Goal: Task Accomplishment & Management: Complete application form

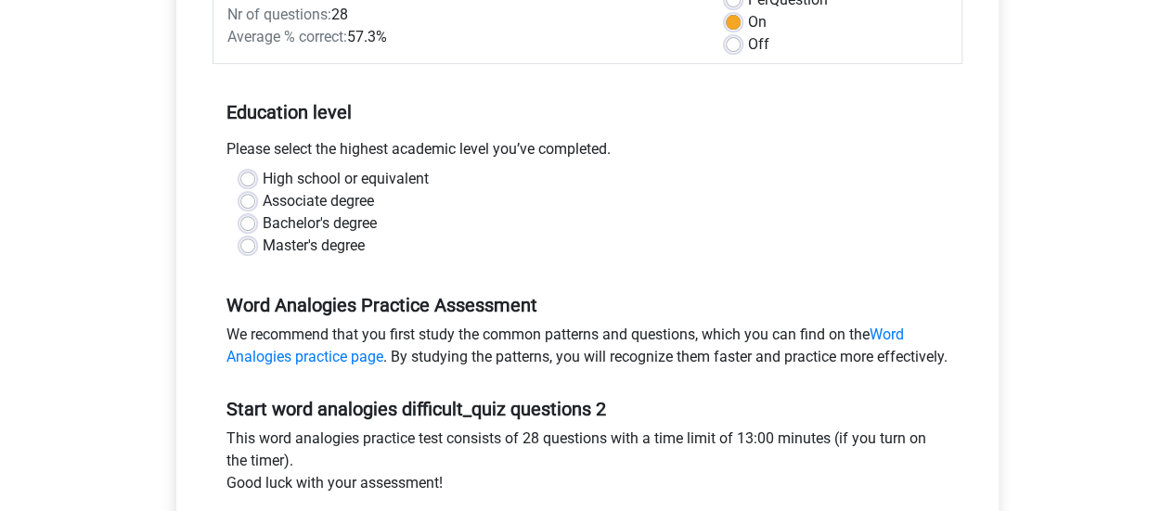
scroll to position [297, 0]
click at [263, 173] on label "High school or equivalent" at bounding box center [346, 180] width 166 height 22
click at [251, 173] on input "High school or equivalent" at bounding box center [247, 178] width 15 height 19
radio input "true"
click at [240, 191] on input "Associate degree" at bounding box center [247, 200] width 15 height 19
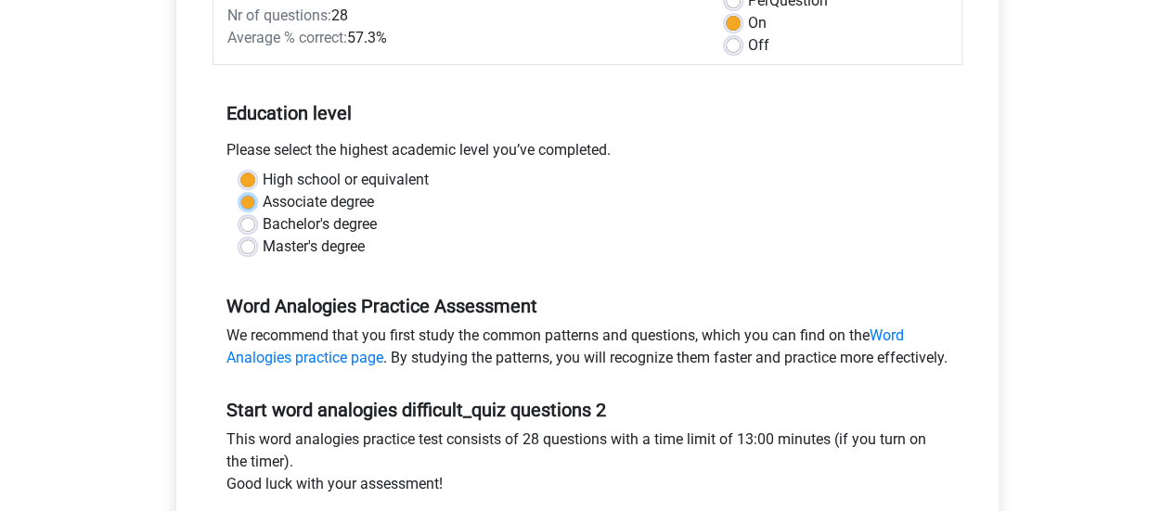
radio input "true"
click at [240, 213] on input "Bachelor's degree" at bounding box center [247, 222] width 15 height 19
radio input "true"
click at [240, 236] on input "Master's degree" at bounding box center [247, 245] width 15 height 19
radio input "true"
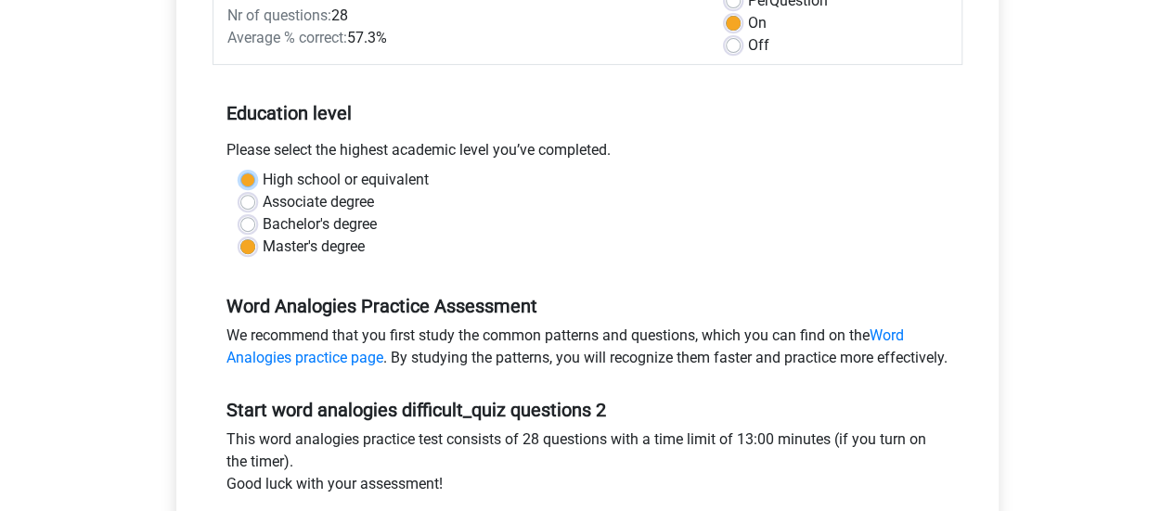
click at [240, 169] on input "High school or equivalent" at bounding box center [247, 178] width 15 height 19
radio input "true"
click at [240, 191] on input "Associate degree" at bounding box center [247, 200] width 15 height 19
radio input "true"
click at [240, 213] on input "Bachelor's degree" at bounding box center [247, 222] width 15 height 19
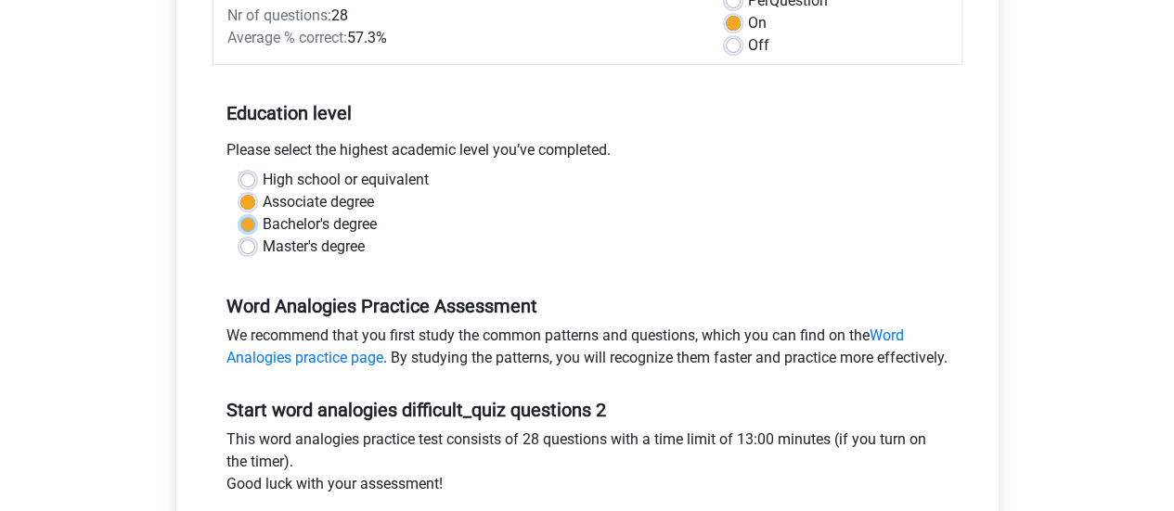
radio input "true"
click at [240, 236] on input "Master's degree" at bounding box center [247, 245] width 15 height 19
radio input "true"
click at [240, 169] on input "High school or equivalent" at bounding box center [247, 178] width 15 height 19
radio input "true"
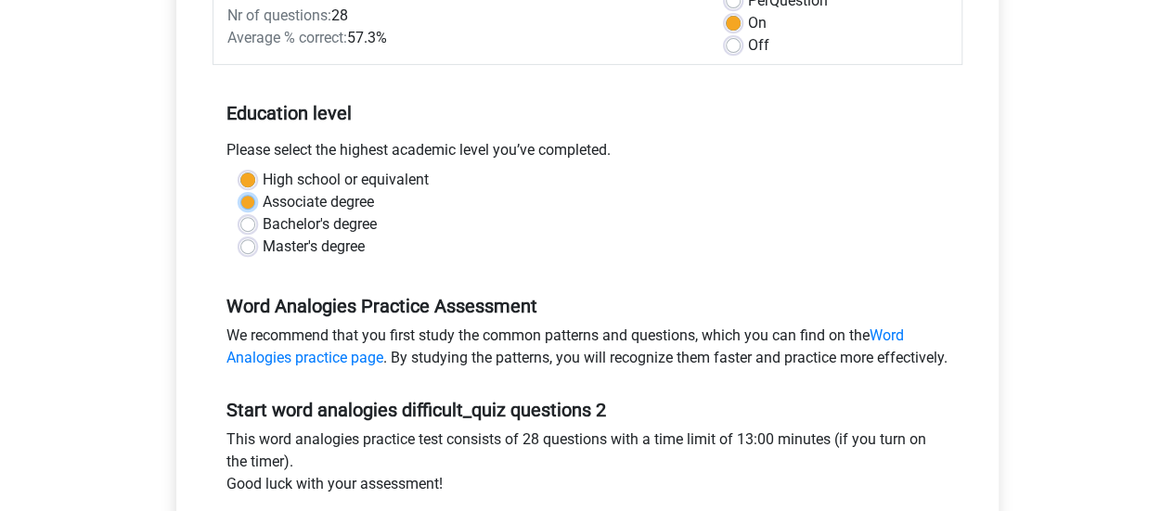
click at [240, 191] on input "Associate degree" at bounding box center [247, 200] width 15 height 19
radio input "true"
click at [240, 213] on input "Bachelor's degree" at bounding box center [247, 222] width 15 height 19
radio input "true"
click at [240, 236] on input "Master's degree" at bounding box center [247, 245] width 15 height 19
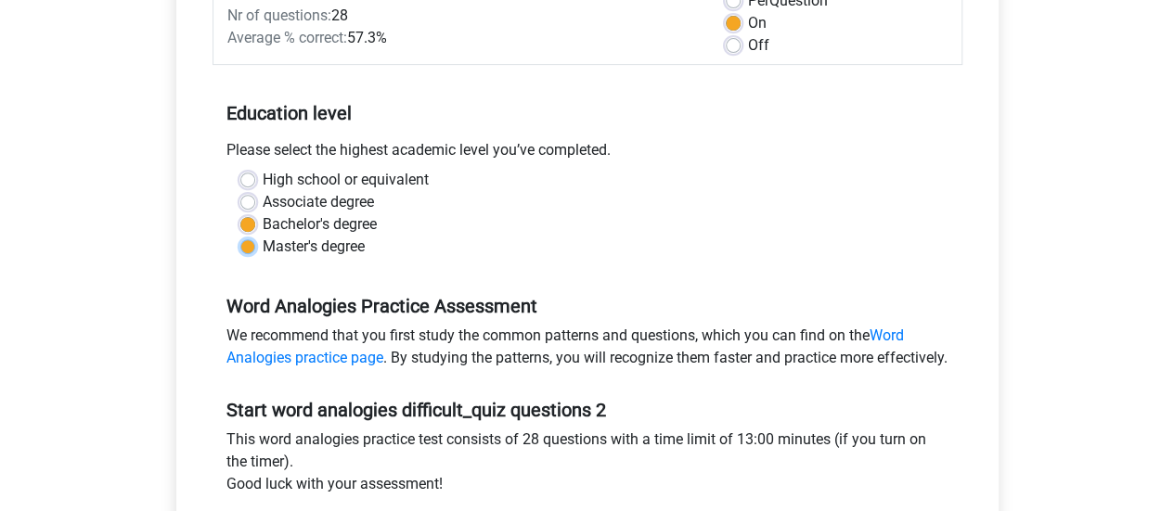
radio input "true"
click at [240, 169] on input "High school or equivalent" at bounding box center [247, 178] width 15 height 19
radio input "true"
click at [240, 191] on input "Associate degree" at bounding box center [247, 200] width 15 height 19
radio input "true"
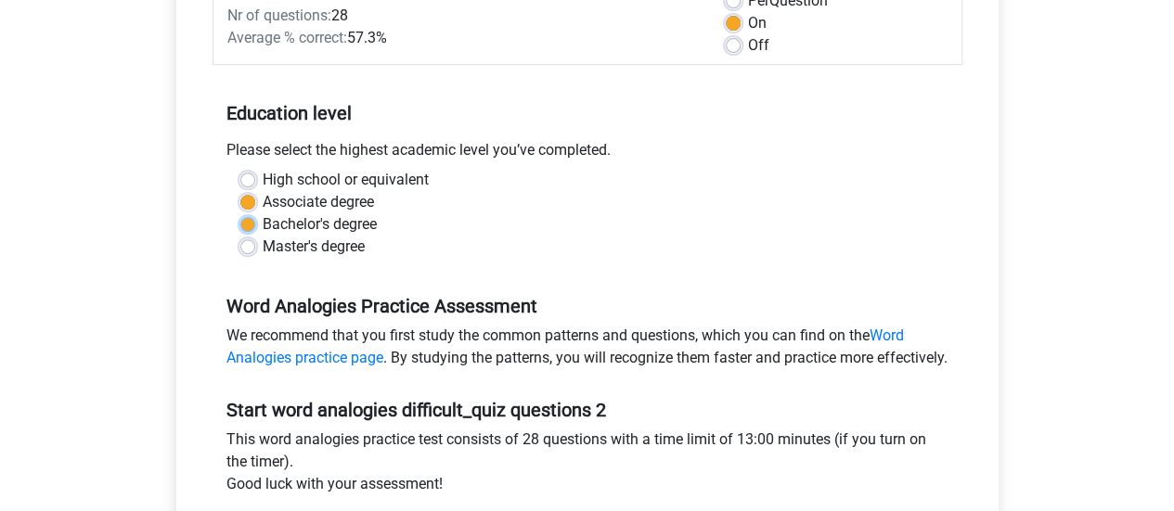
click at [240, 213] on input "Bachelor's degree" at bounding box center [247, 222] width 15 height 19
radio input "true"
click at [240, 236] on input "Master's degree" at bounding box center [247, 245] width 15 height 19
radio input "true"
click at [240, 213] on input "Bachelor's degree" at bounding box center [247, 222] width 15 height 19
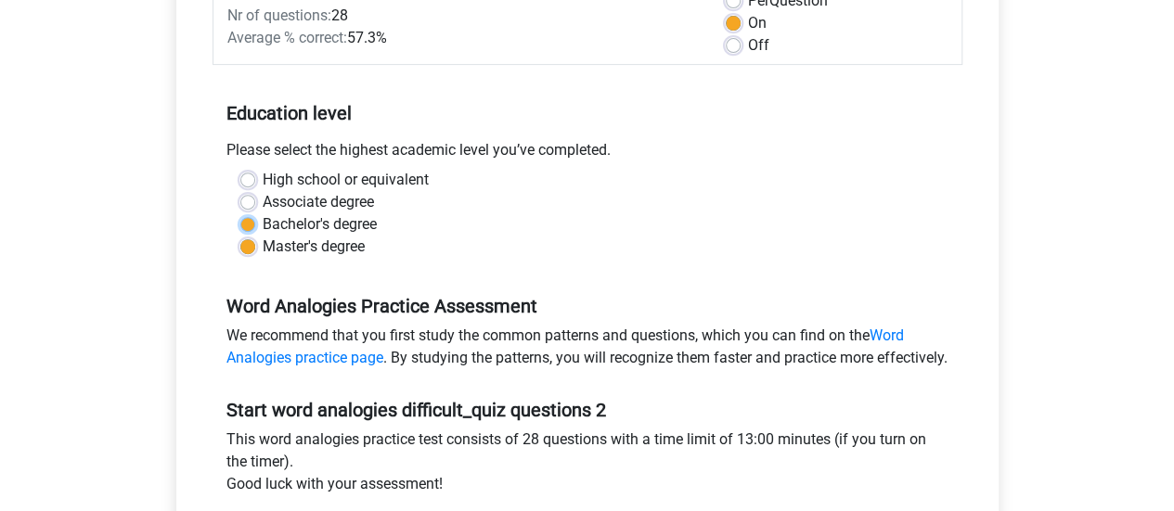
radio input "true"
click at [240, 191] on input "Associate degree" at bounding box center [247, 200] width 15 height 19
radio input "true"
click at [240, 169] on input "High school or equivalent" at bounding box center [247, 178] width 15 height 19
radio input "true"
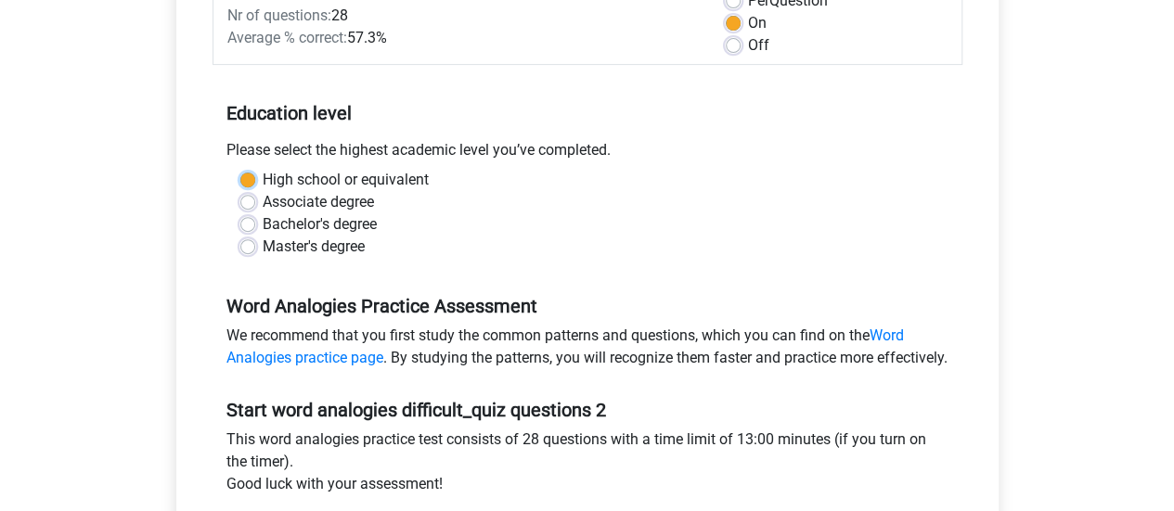
scroll to position [744, 0]
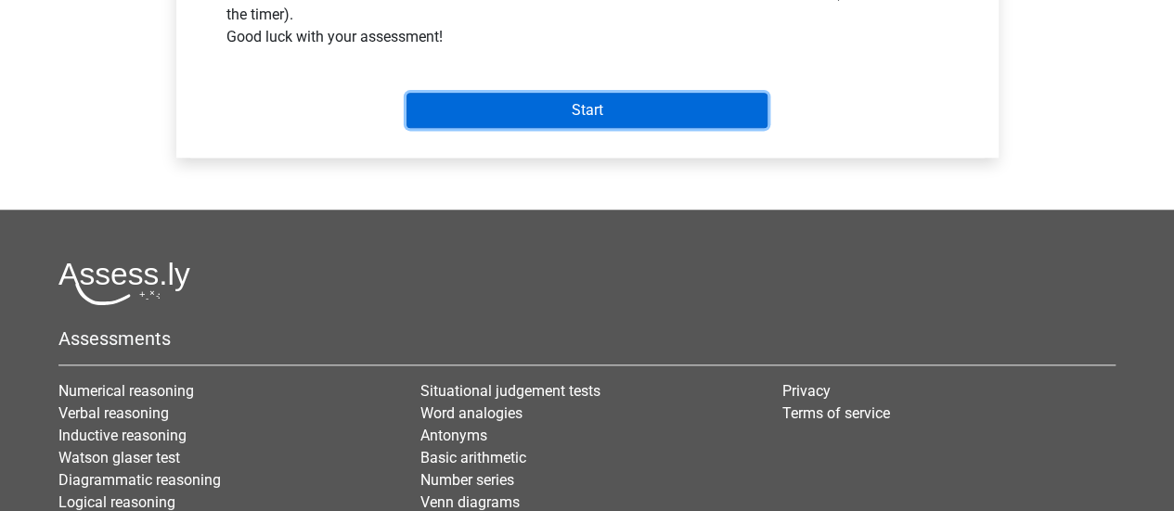
click at [583, 128] on input "Start" at bounding box center [586, 110] width 361 height 35
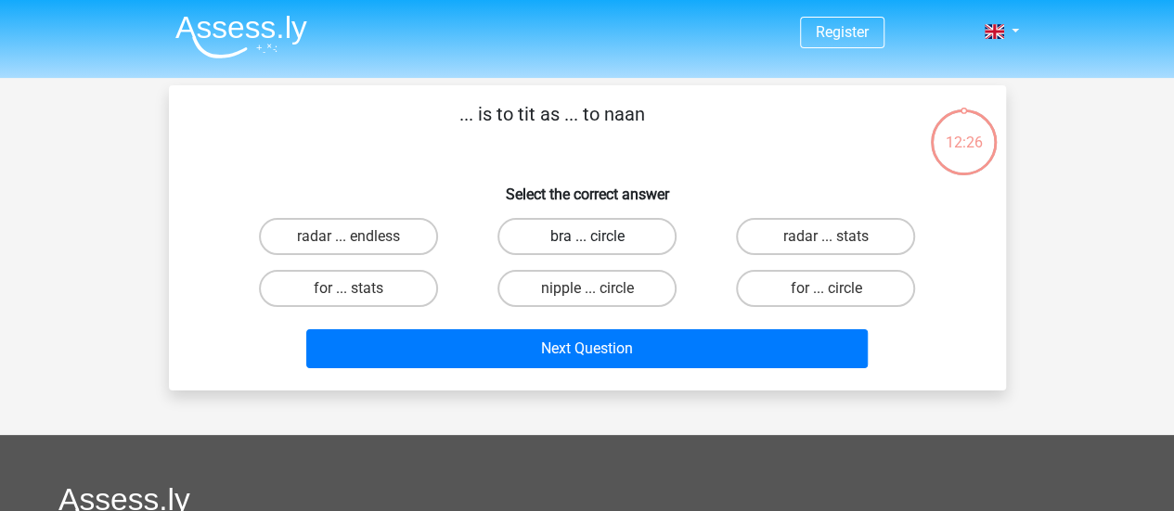
click at [578, 241] on label "bra ... circle" at bounding box center [586, 236] width 179 height 37
click at [586, 241] on input "bra ... circle" at bounding box center [592, 243] width 12 height 12
radio input "true"
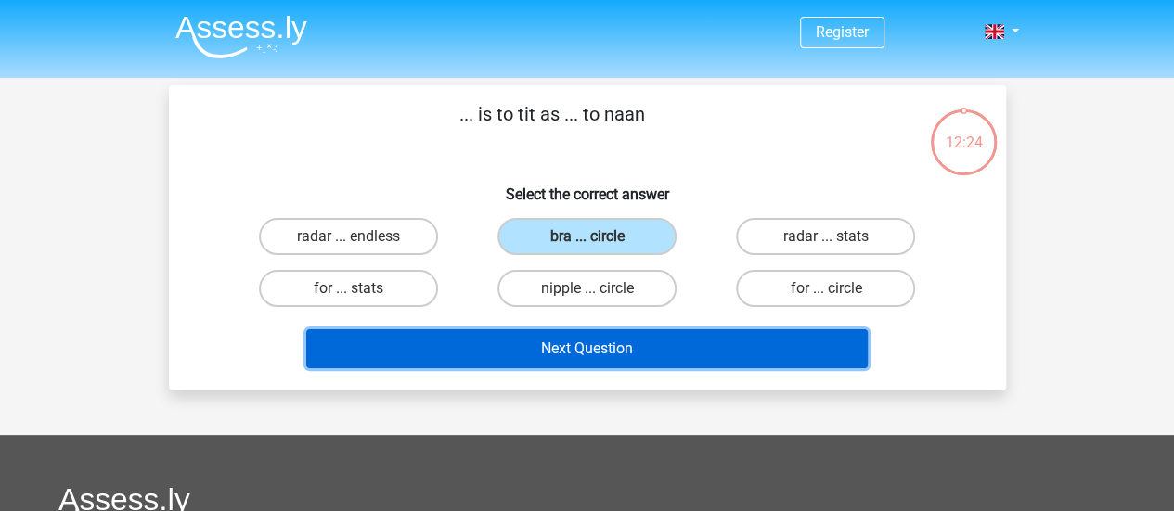
click at [598, 352] on button "Next Question" at bounding box center [586, 348] width 561 height 39
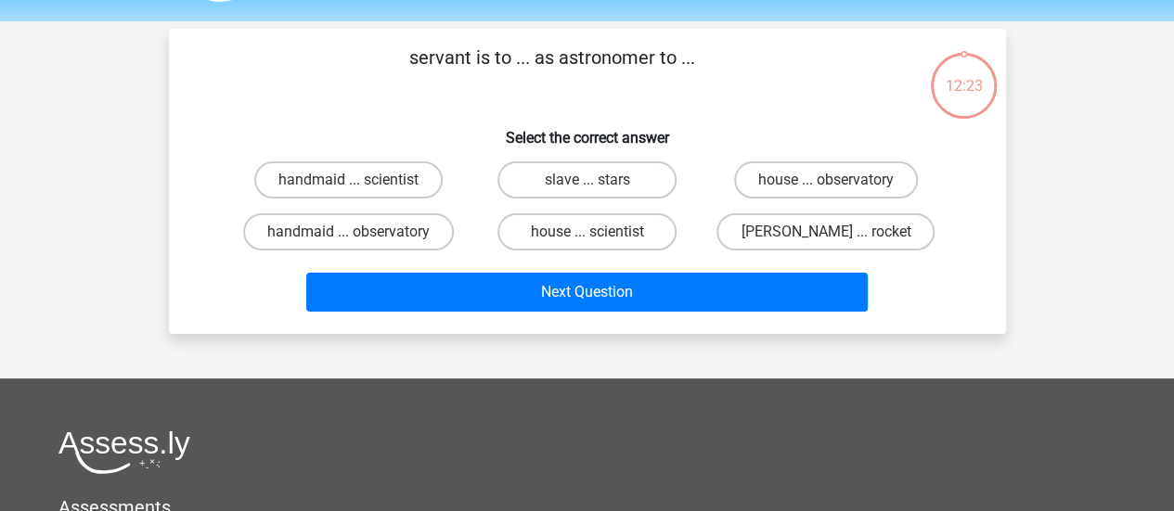
scroll to position [85, 0]
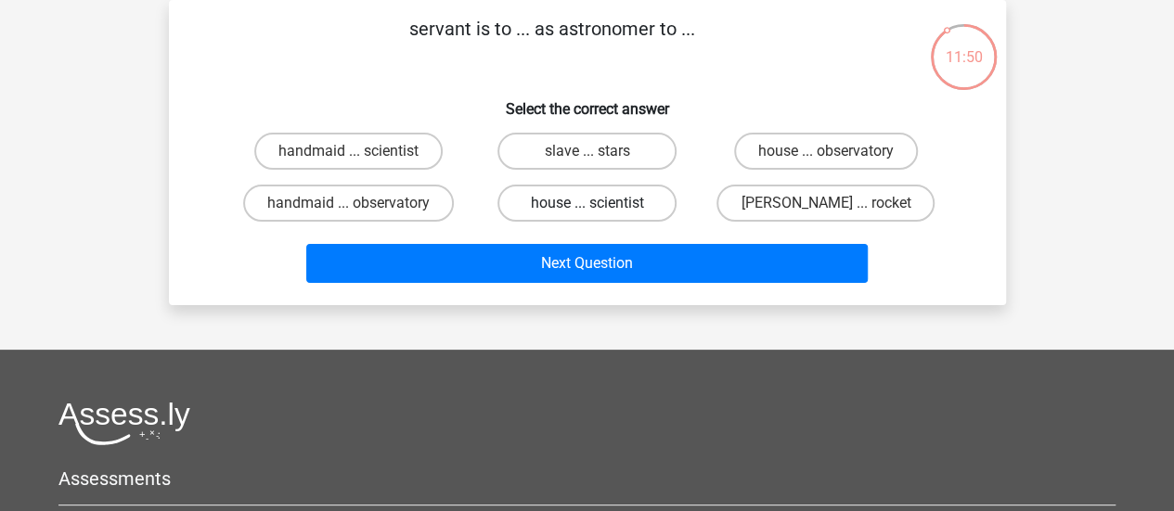
click at [564, 213] on label "house ... scientist" at bounding box center [586, 203] width 179 height 37
click at [586, 213] on input "house ... scientist" at bounding box center [592, 209] width 12 height 12
radio input "true"
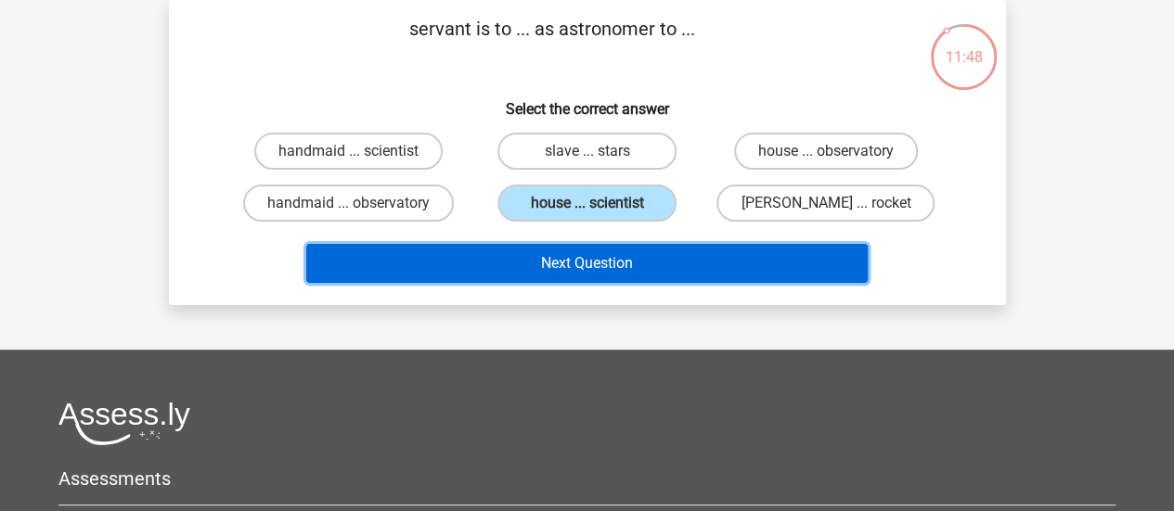
click at [604, 259] on button "Next Question" at bounding box center [586, 263] width 561 height 39
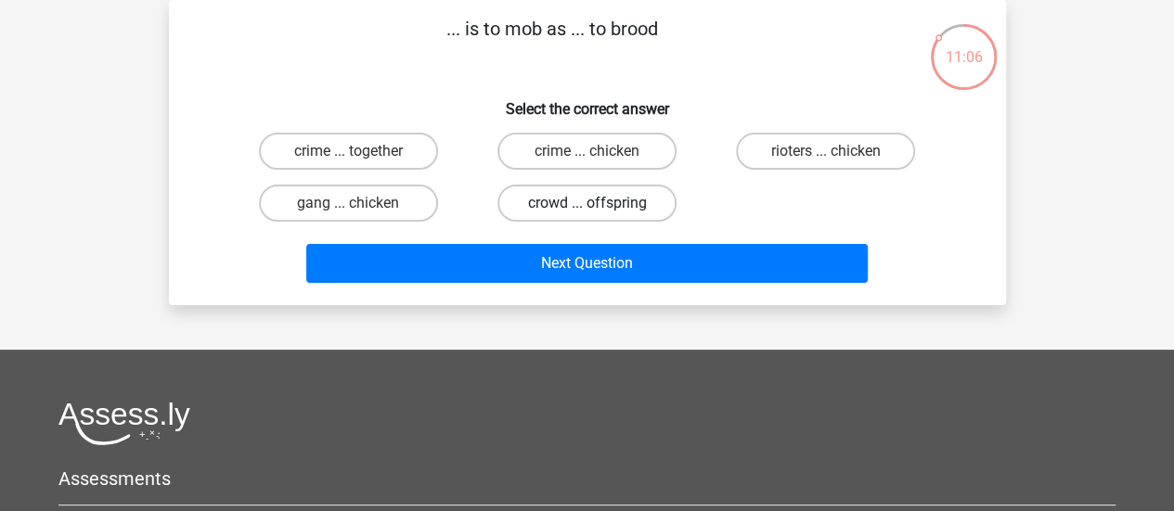
click at [585, 197] on label "crowd ... offspring" at bounding box center [586, 203] width 179 height 37
click at [586, 203] on input "crowd ... offspring" at bounding box center [592, 209] width 12 height 12
radio input "true"
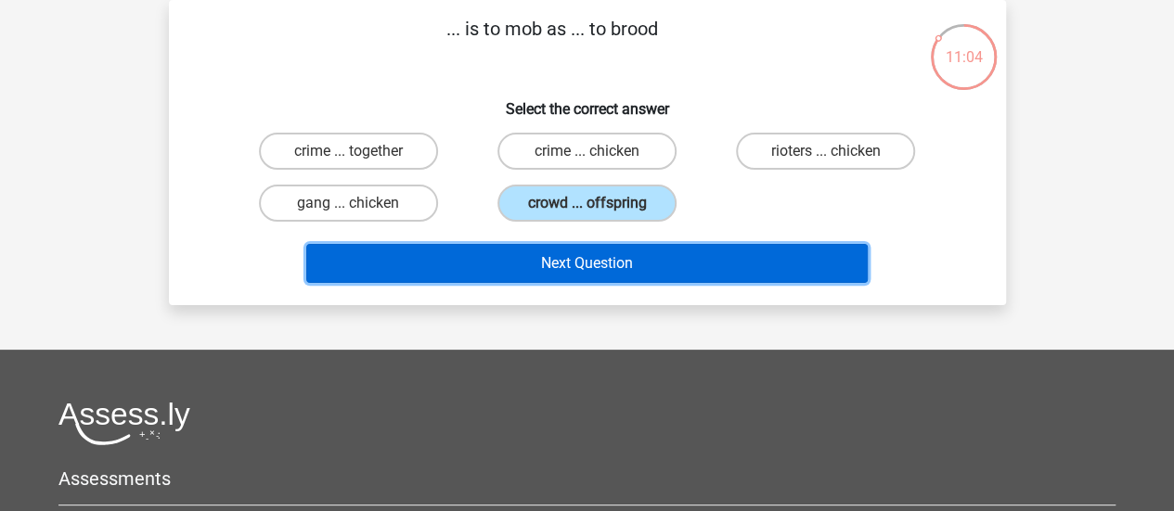
click at [582, 268] on button "Next Question" at bounding box center [586, 263] width 561 height 39
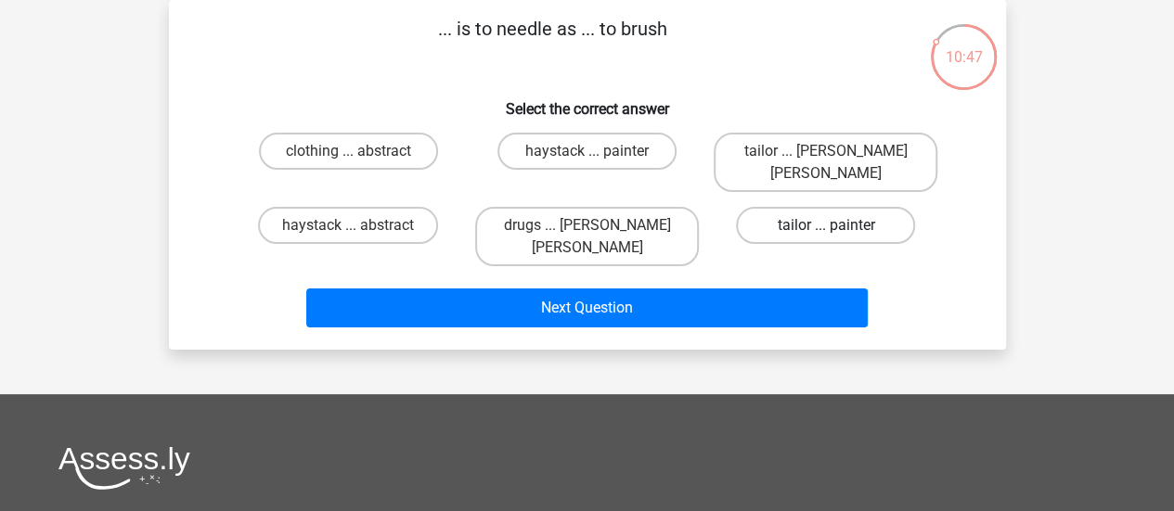
click at [796, 207] on label "tailor ... painter" at bounding box center [825, 225] width 179 height 37
click at [826, 225] on input "tailor ... painter" at bounding box center [832, 231] width 12 height 12
radio input "true"
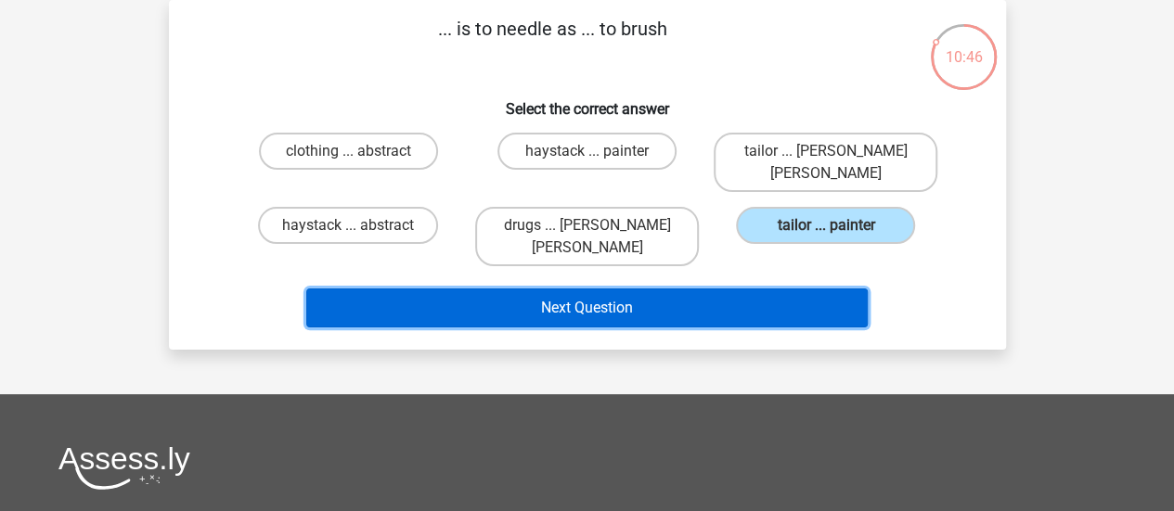
click at [635, 289] on button "Next Question" at bounding box center [586, 308] width 561 height 39
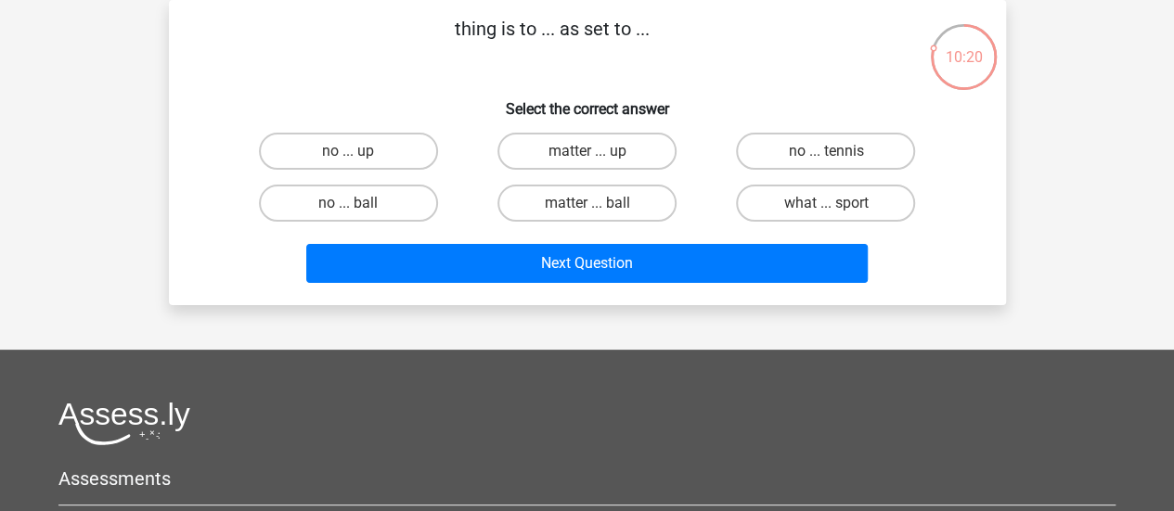
click at [592, 205] on input "matter ... ball" at bounding box center [592, 209] width 12 height 12
radio input "true"
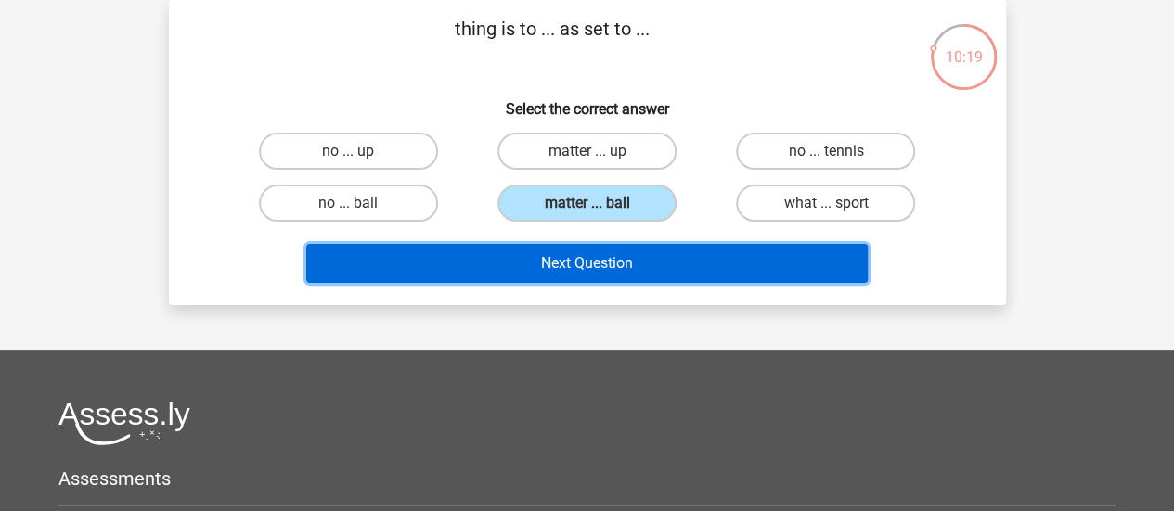
click at [599, 266] on button "Next Question" at bounding box center [586, 263] width 561 height 39
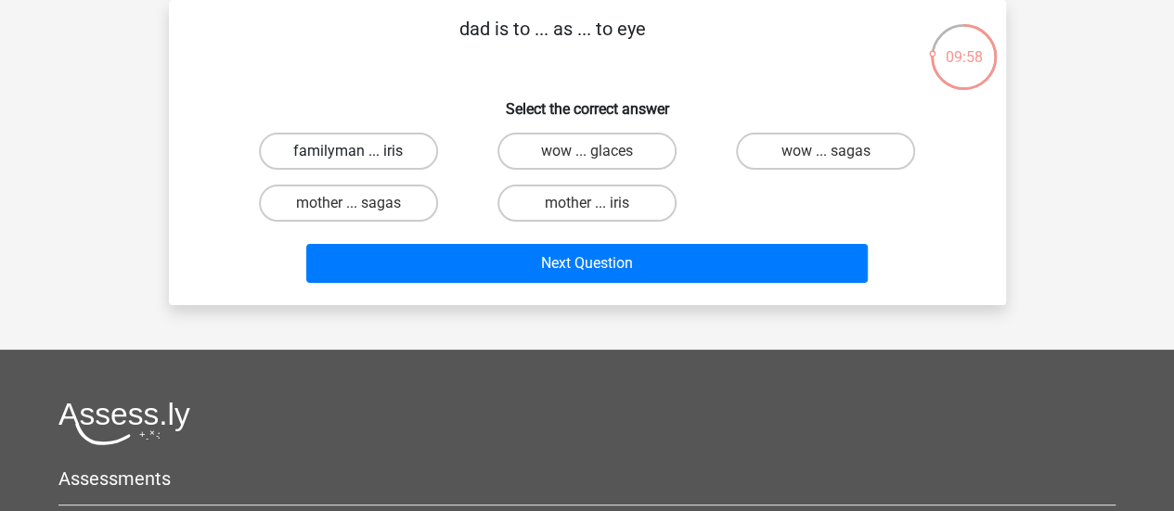
click at [405, 151] on label "familyman ... iris" at bounding box center [348, 151] width 179 height 37
click at [360, 151] on input "familyman ... iris" at bounding box center [354, 157] width 12 height 12
radio input "true"
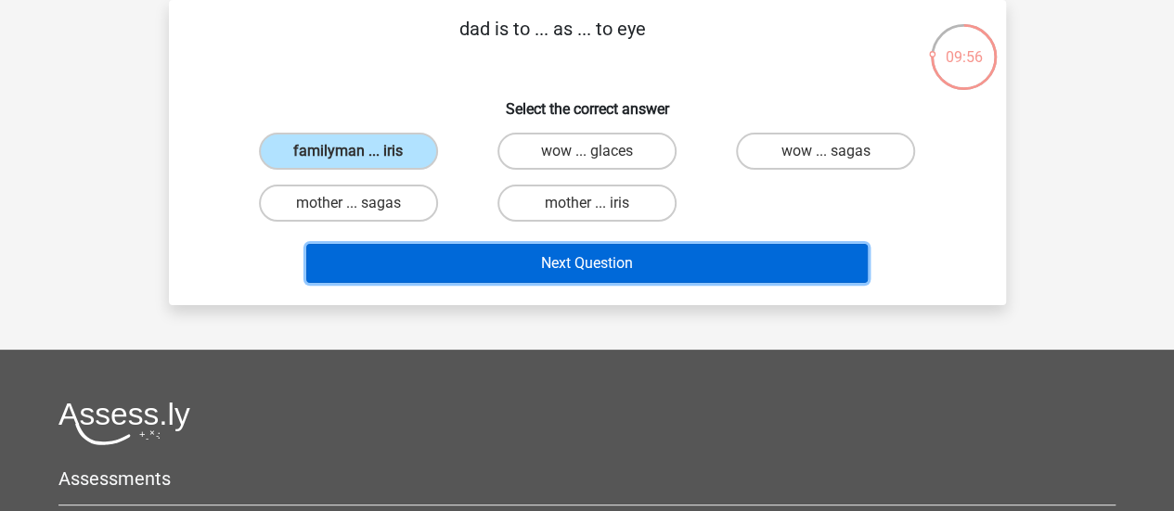
click at [527, 261] on button "Next Question" at bounding box center [586, 263] width 561 height 39
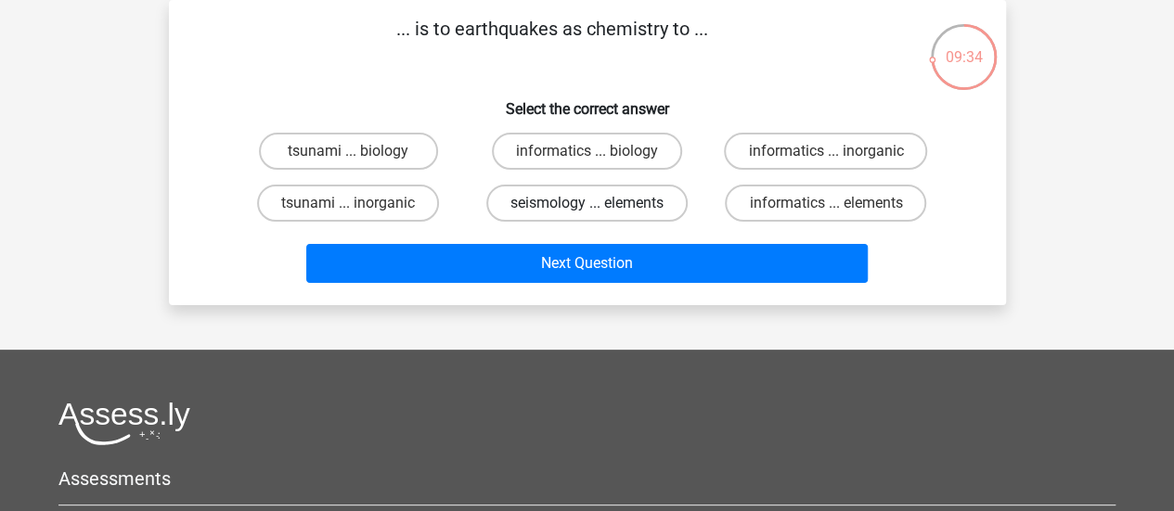
click at [545, 206] on label "seismology ... elements" at bounding box center [586, 203] width 201 height 37
click at [586, 206] on input "seismology ... elements" at bounding box center [592, 209] width 12 height 12
radio input "true"
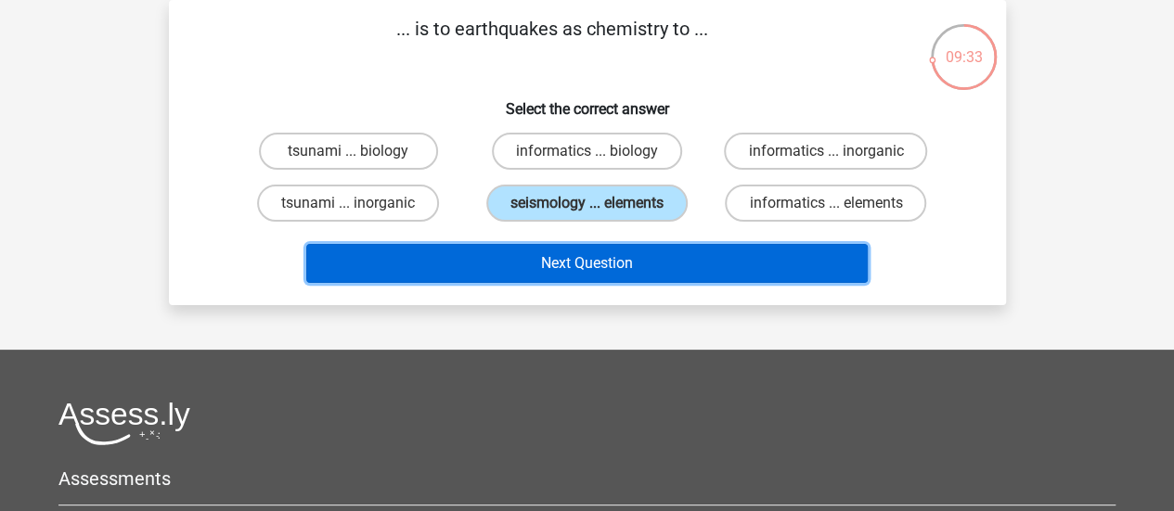
click at [559, 254] on button "Next Question" at bounding box center [586, 263] width 561 height 39
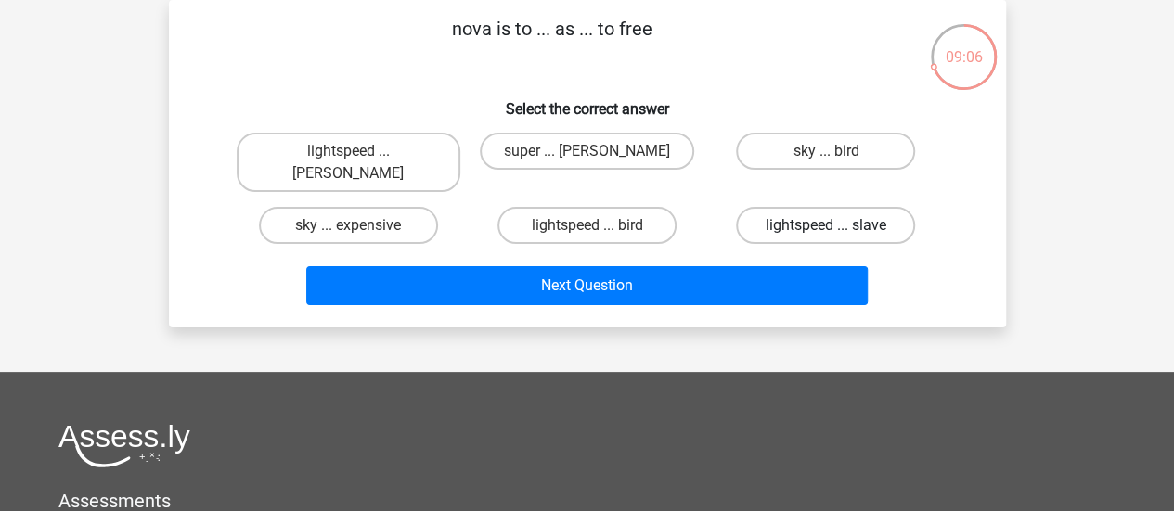
click at [812, 211] on label "lightspeed ... slave" at bounding box center [825, 225] width 179 height 37
click at [826, 225] on input "lightspeed ... slave" at bounding box center [832, 231] width 12 height 12
radio input "true"
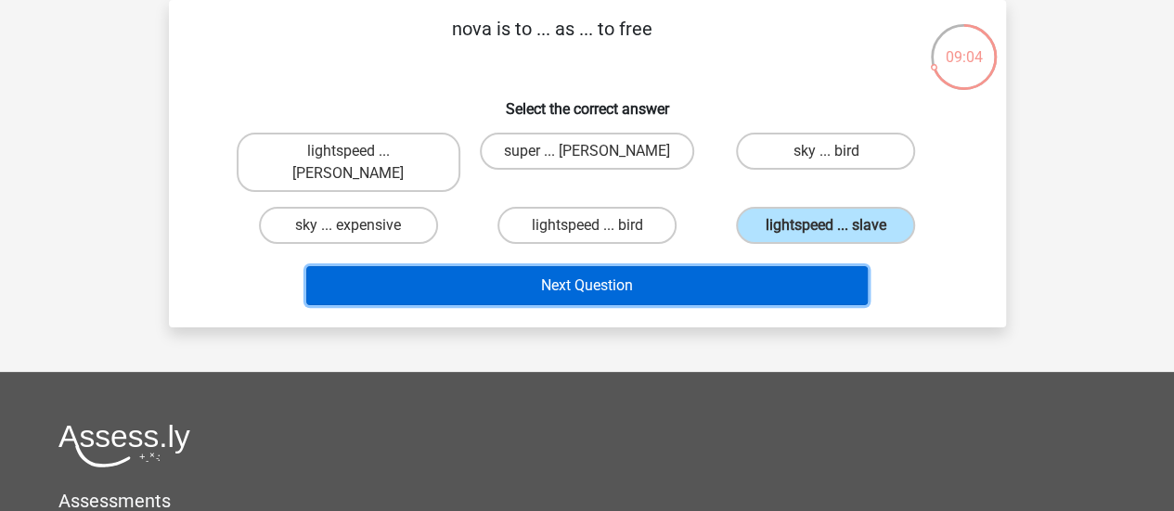
click at [688, 270] on button "Next Question" at bounding box center [586, 285] width 561 height 39
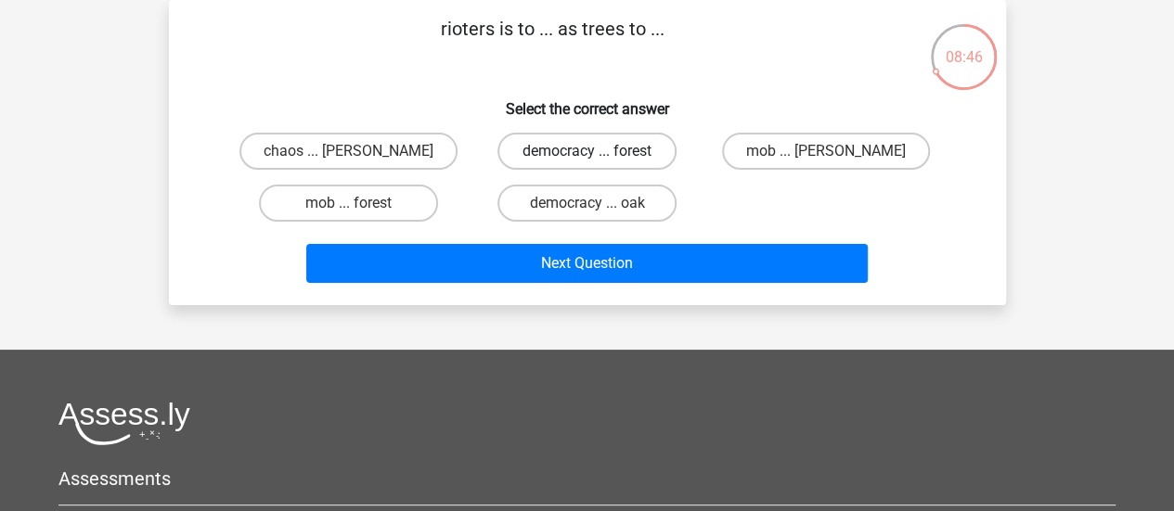
click at [607, 157] on label "democracy ... forest" at bounding box center [586, 151] width 179 height 37
click at [598, 157] on input "democracy ... forest" at bounding box center [592, 157] width 12 height 12
radio input "true"
click at [596, 194] on label "democracy ... oak" at bounding box center [586, 203] width 179 height 37
click at [596, 203] on input "democracy ... oak" at bounding box center [592, 209] width 12 height 12
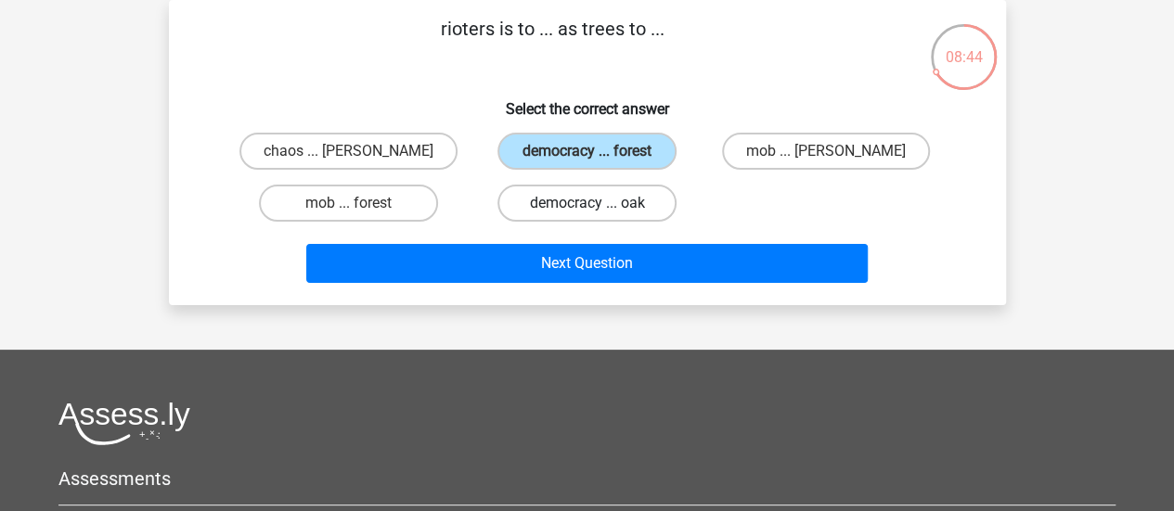
radio input "true"
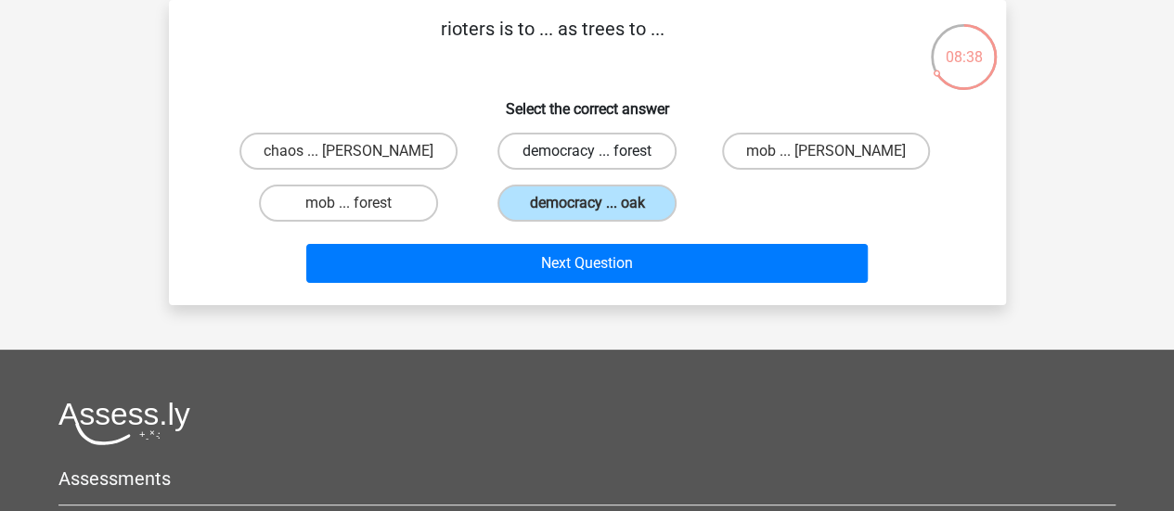
click at [638, 144] on label "democracy ... forest" at bounding box center [586, 151] width 179 height 37
click at [598, 151] on input "democracy ... forest" at bounding box center [592, 157] width 12 height 12
radio input "true"
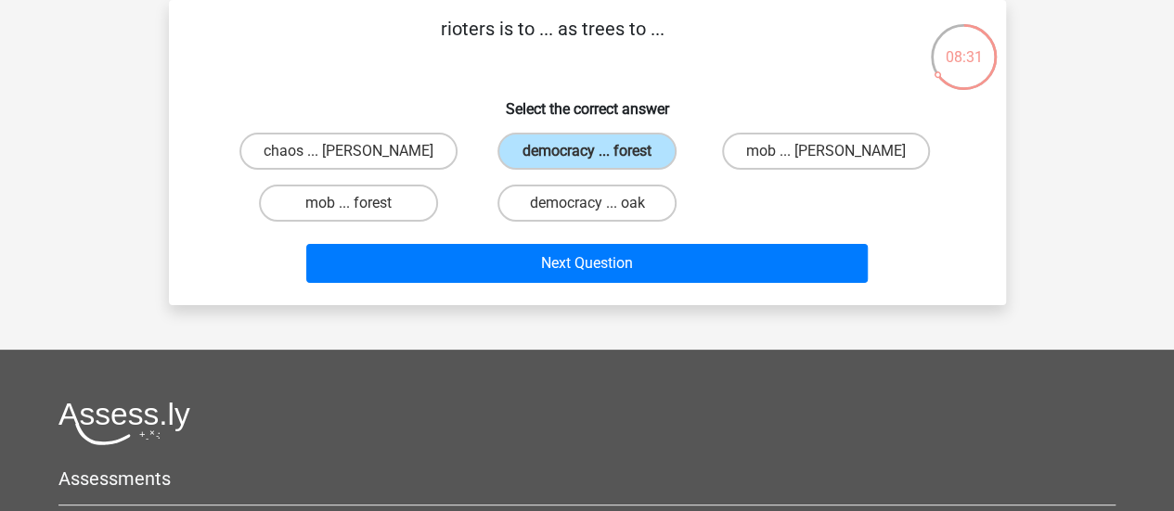
click at [353, 207] on input "mob ... forest" at bounding box center [354, 209] width 12 height 12
radio input "true"
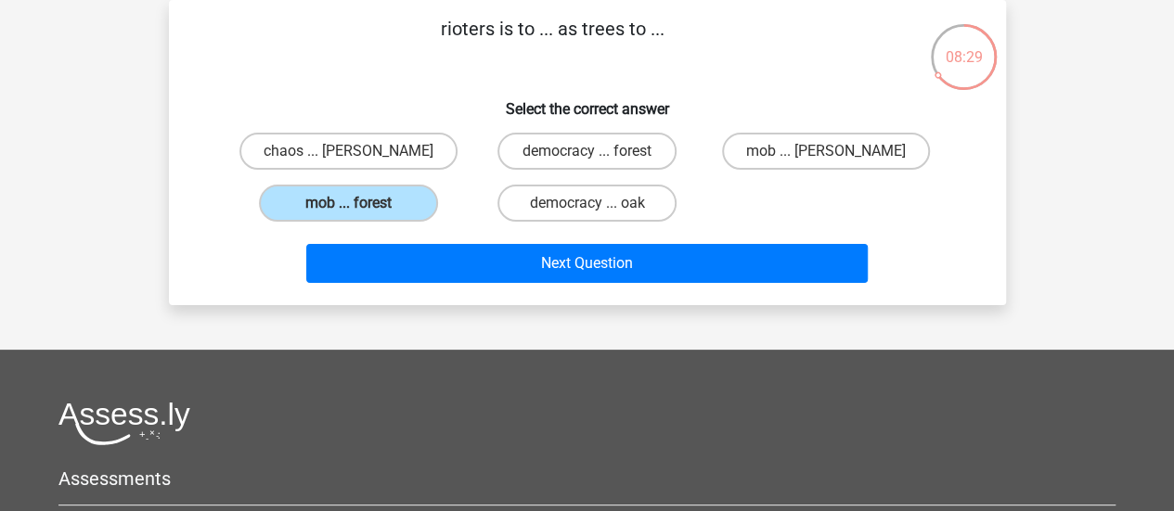
click at [612, 242] on div "Next Question" at bounding box center [588, 259] width 778 height 61
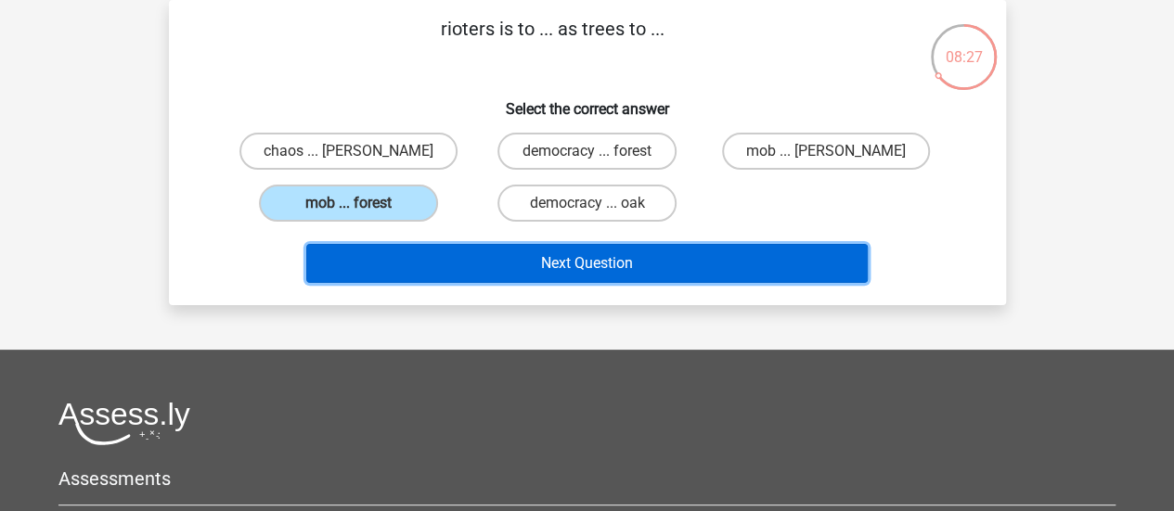
click at [611, 261] on button "Next Question" at bounding box center [586, 263] width 561 height 39
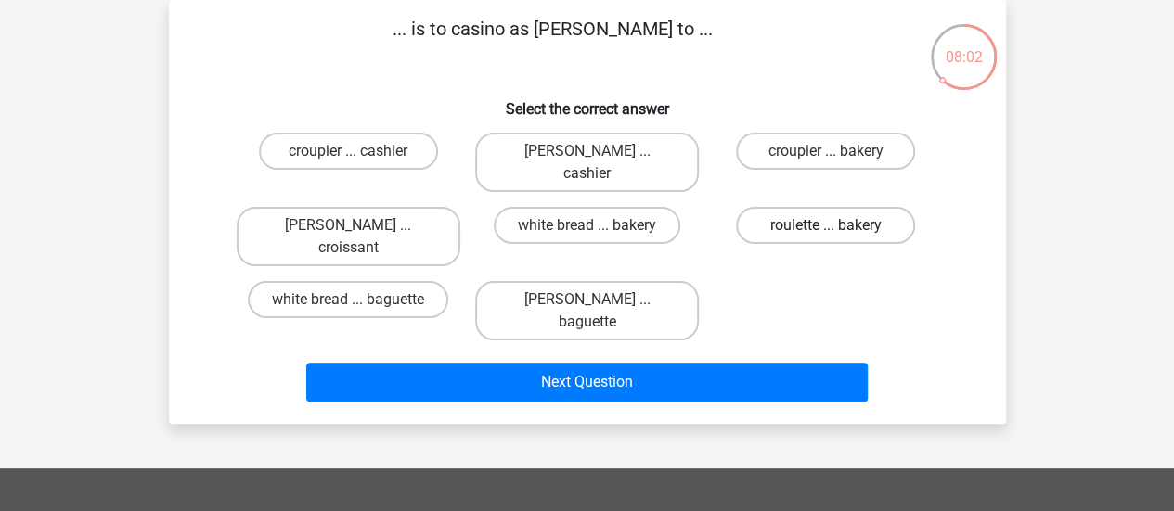
click at [837, 218] on label "roulette ... bakery" at bounding box center [825, 225] width 179 height 37
click at [837, 225] on input "roulette ... bakery" at bounding box center [832, 231] width 12 height 12
radio input "true"
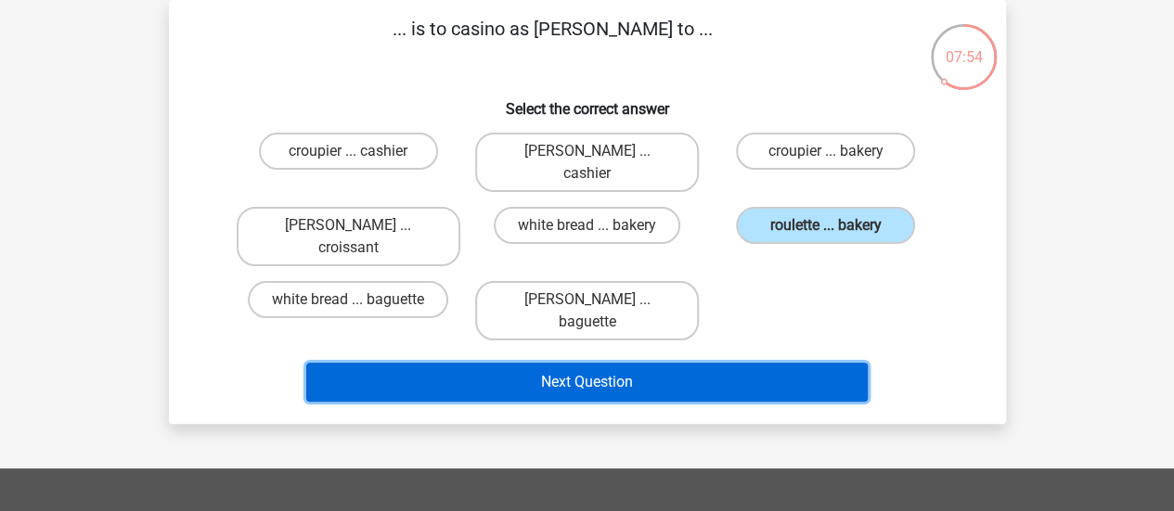
click at [624, 363] on button "Next Question" at bounding box center [586, 382] width 561 height 39
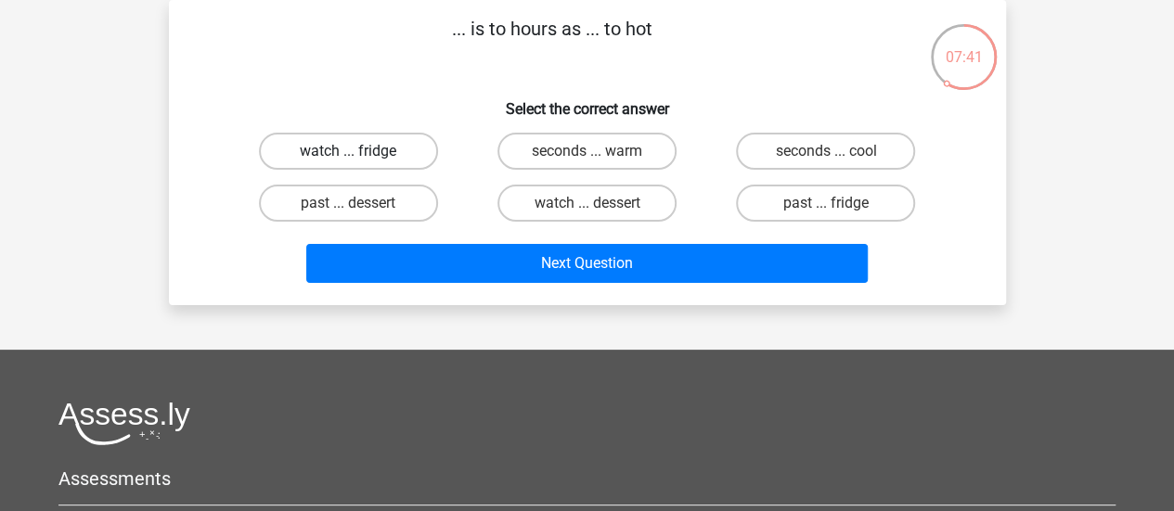
click at [379, 161] on label "watch ... fridge" at bounding box center [348, 151] width 179 height 37
click at [360, 161] on input "watch ... fridge" at bounding box center [354, 157] width 12 height 12
radio input "true"
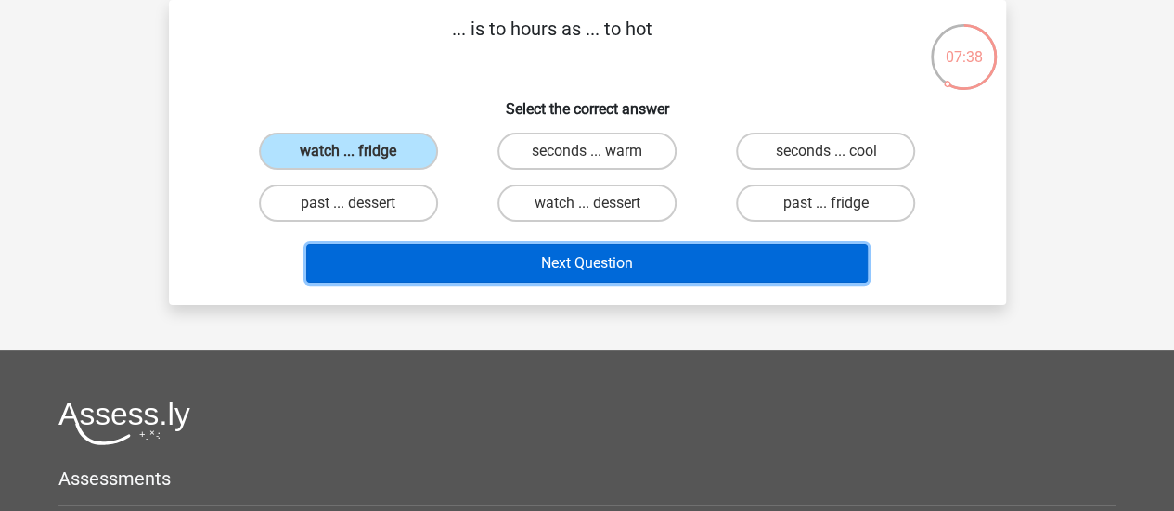
click at [587, 264] on button "Next Question" at bounding box center [586, 263] width 561 height 39
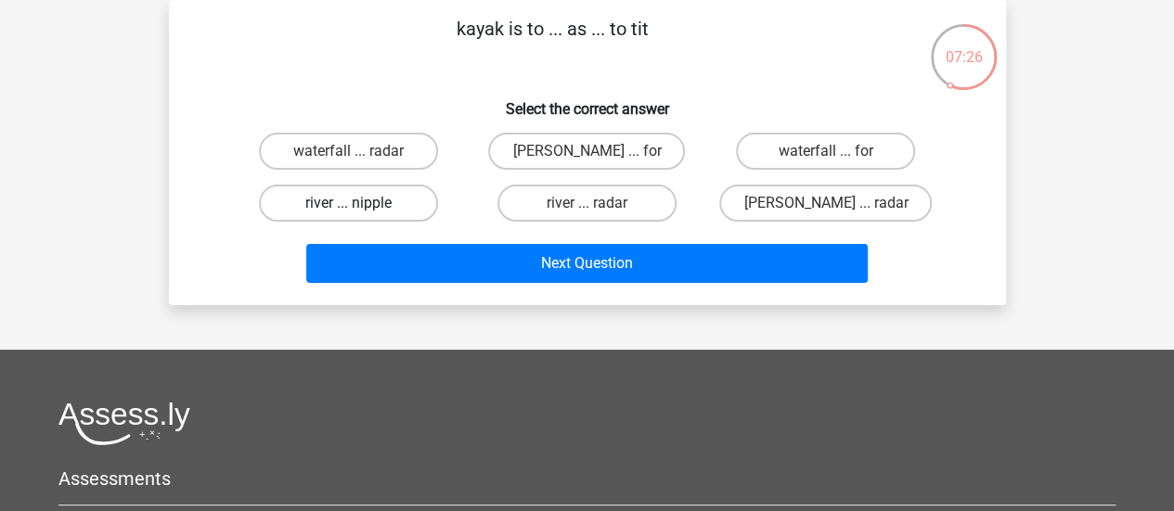
click at [393, 212] on label "river ... nipple" at bounding box center [348, 203] width 179 height 37
click at [360, 212] on input "river ... nipple" at bounding box center [354, 209] width 12 height 12
radio input "true"
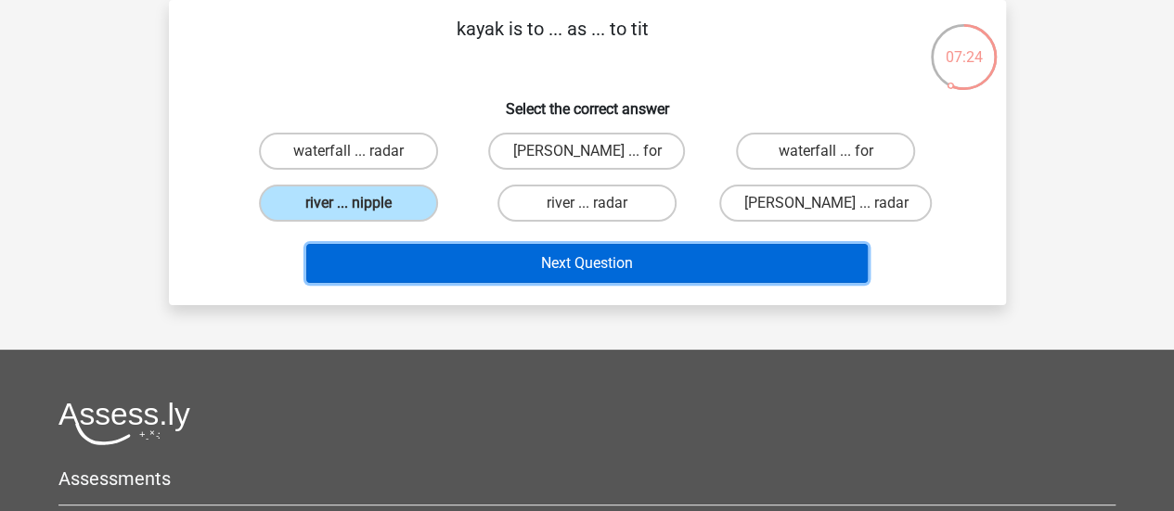
click at [579, 276] on button "Next Question" at bounding box center [586, 263] width 561 height 39
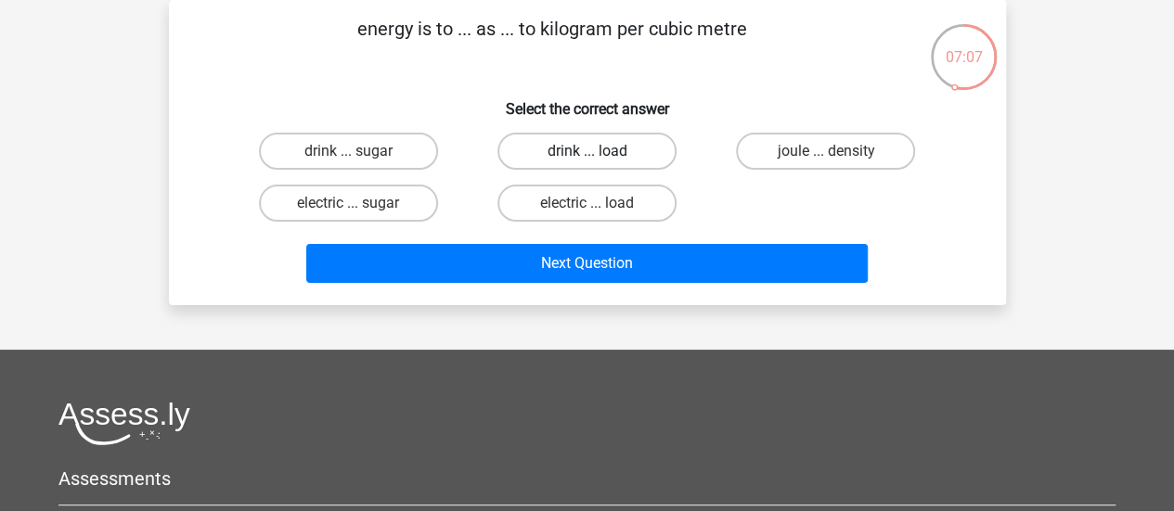
click at [593, 135] on label "drink ... load" at bounding box center [586, 151] width 179 height 37
click at [593, 151] on input "drink ... load" at bounding box center [592, 157] width 12 height 12
radio input "true"
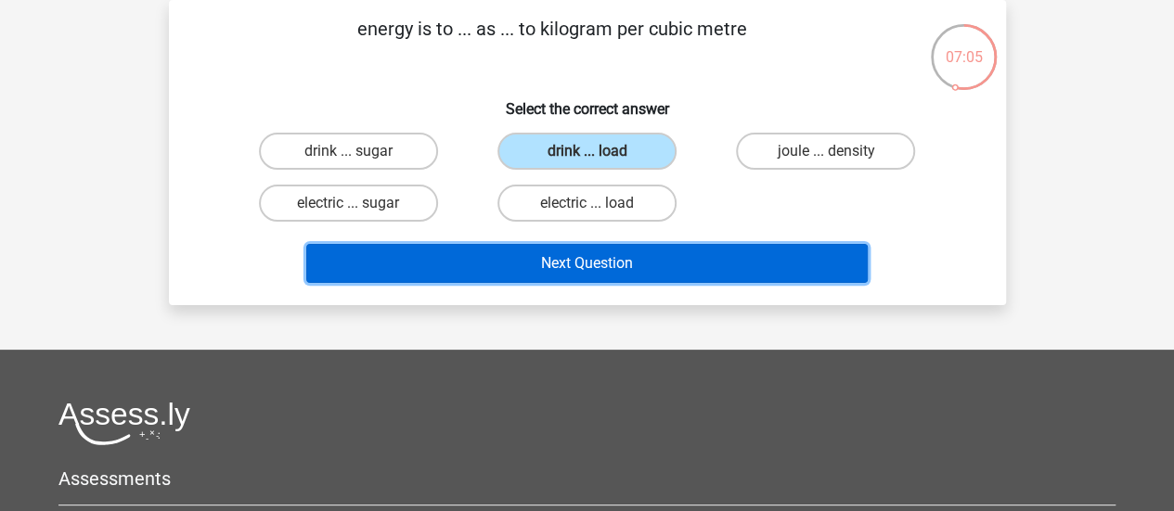
click at [608, 271] on button "Next Question" at bounding box center [586, 263] width 561 height 39
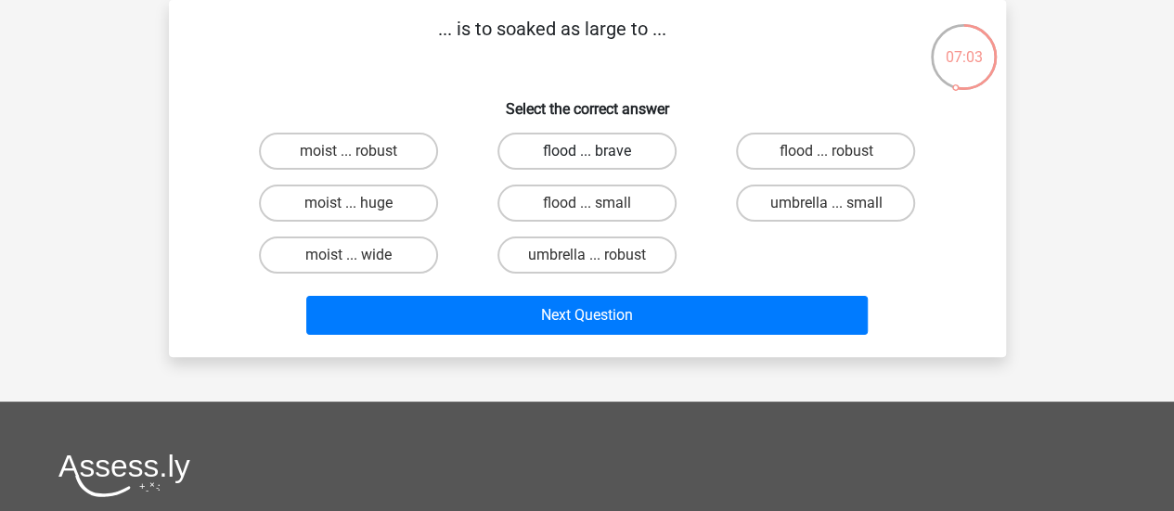
click at [594, 148] on label "flood ... brave" at bounding box center [586, 151] width 179 height 37
click at [594, 151] on input "flood ... brave" at bounding box center [592, 157] width 12 height 12
radio input "true"
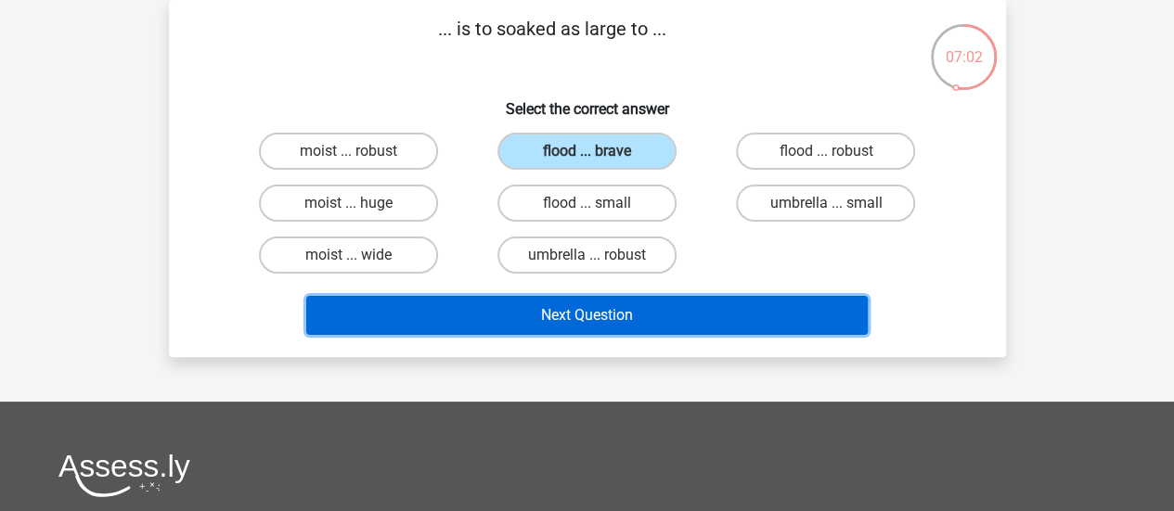
click at [622, 304] on button "Next Question" at bounding box center [586, 315] width 561 height 39
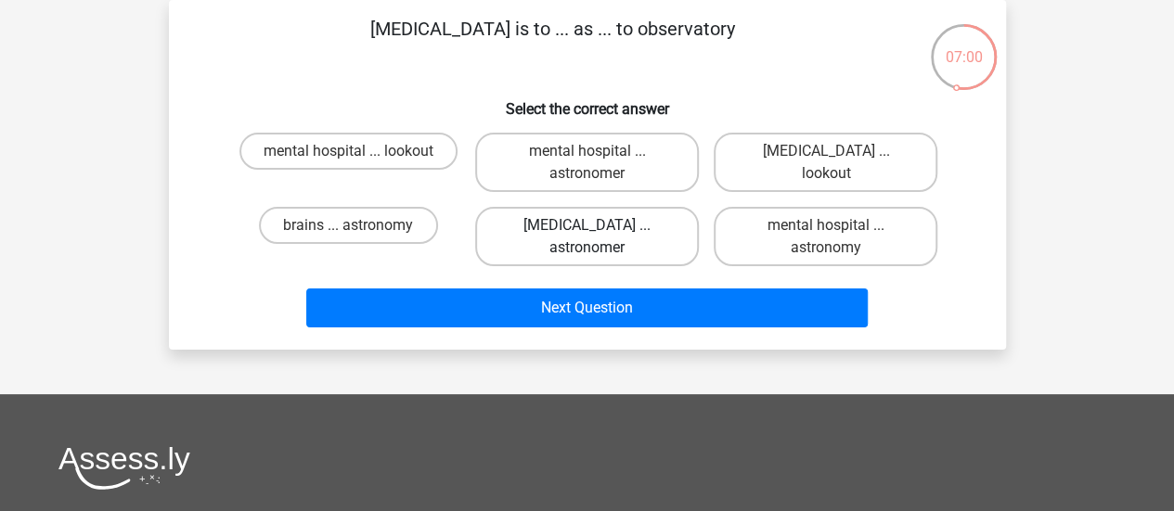
click at [635, 215] on label "[MEDICAL_DATA] ... astronomer" at bounding box center [587, 236] width 224 height 59
click at [598, 225] on input "[MEDICAL_DATA] ... astronomer" at bounding box center [592, 231] width 12 height 12
radio input "true"
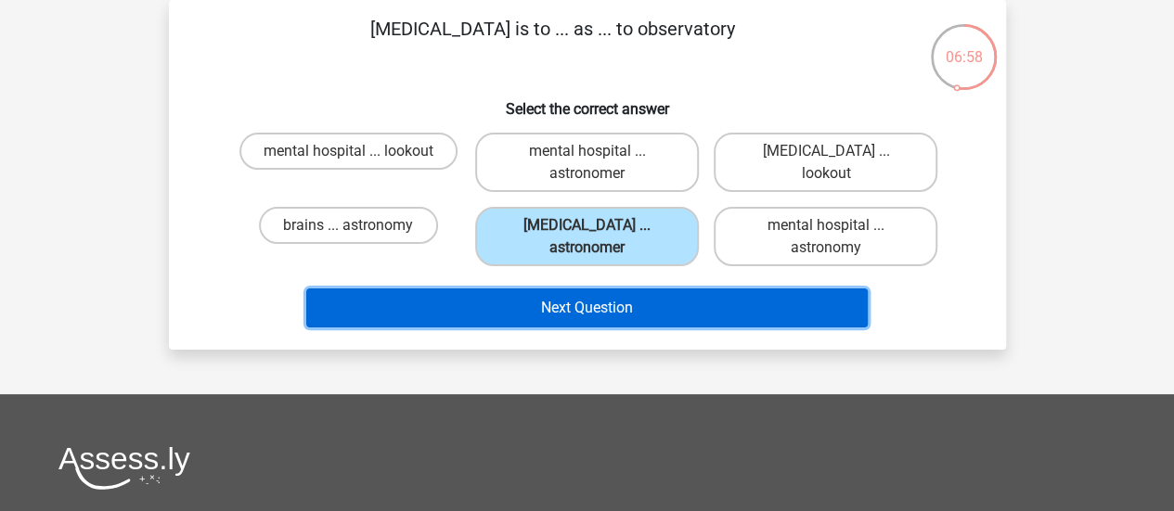
click at [638, 297] on button "Next Question" at bounding box center [586, 308] width 561 height 39
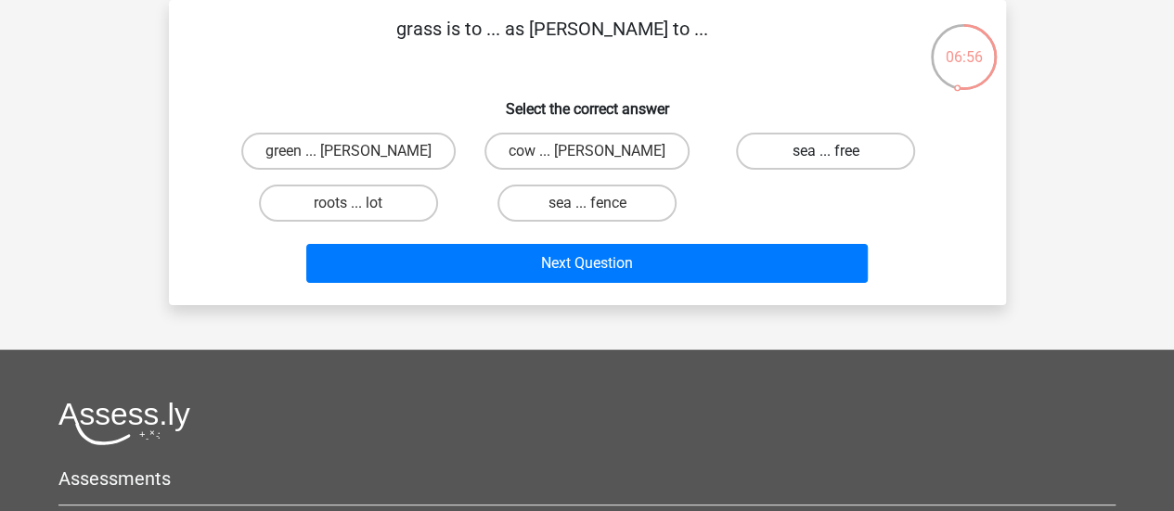
click at [774, 162] on label "sea ... free" at bounding box center [825, 151] width 179 height 37
click at [826, 162] on input "sea ... free" at bounding box center [832, 157] width 12 height 12
radio input "true"
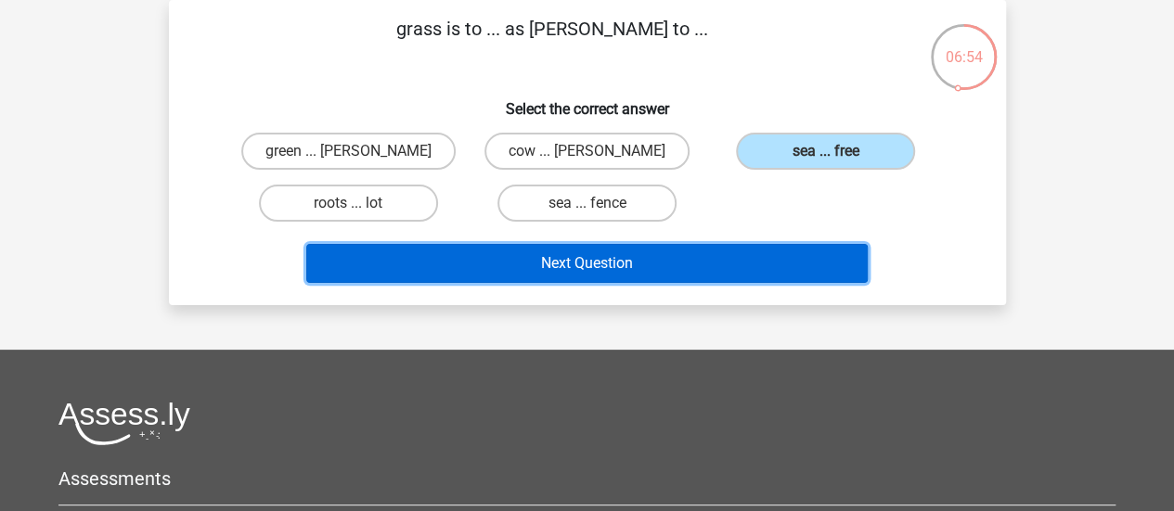
click at [687, 268] on button "Next Question" at bounding box center [586, 263] width 561 height 39
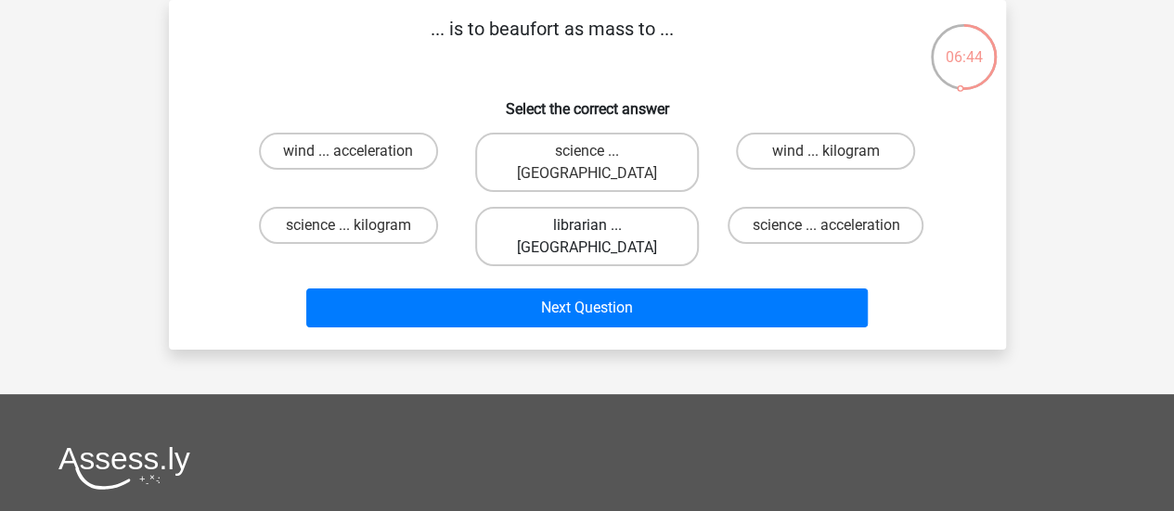
click at [613, 207] on label "librarian ... [GEOGRAPHIC_DATA]" at bounding box center [587, 236] width 224 height 59
click at [598, 225] on input "librarian ... [GEOGRAPHIC_DATA]" at bounding box center [592, 231] width 12 height 12
radio input "true"
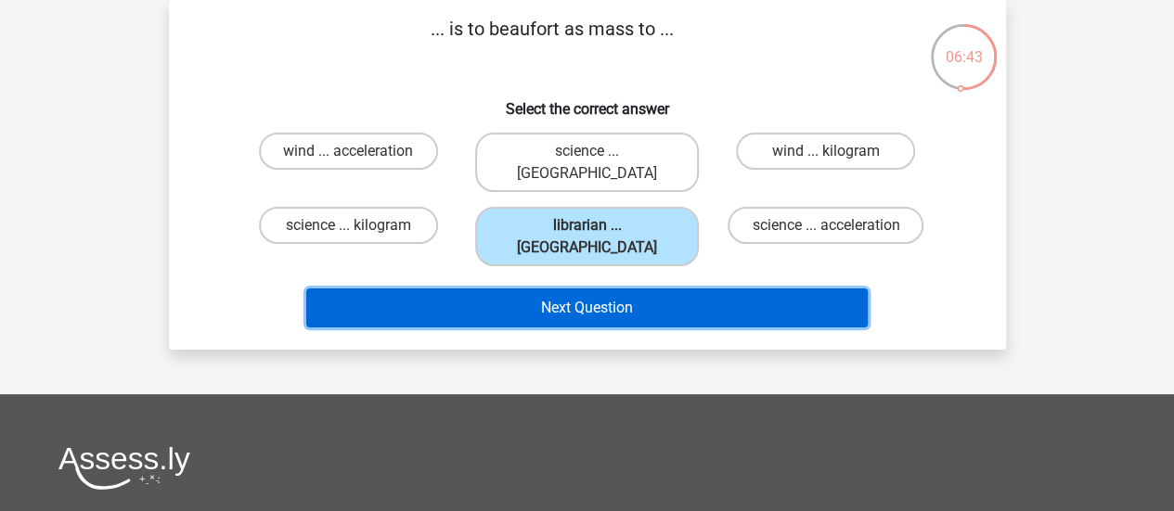
click at [616, 289] on button "Next Question" at bounding box center [586, 308] width 561 height 39
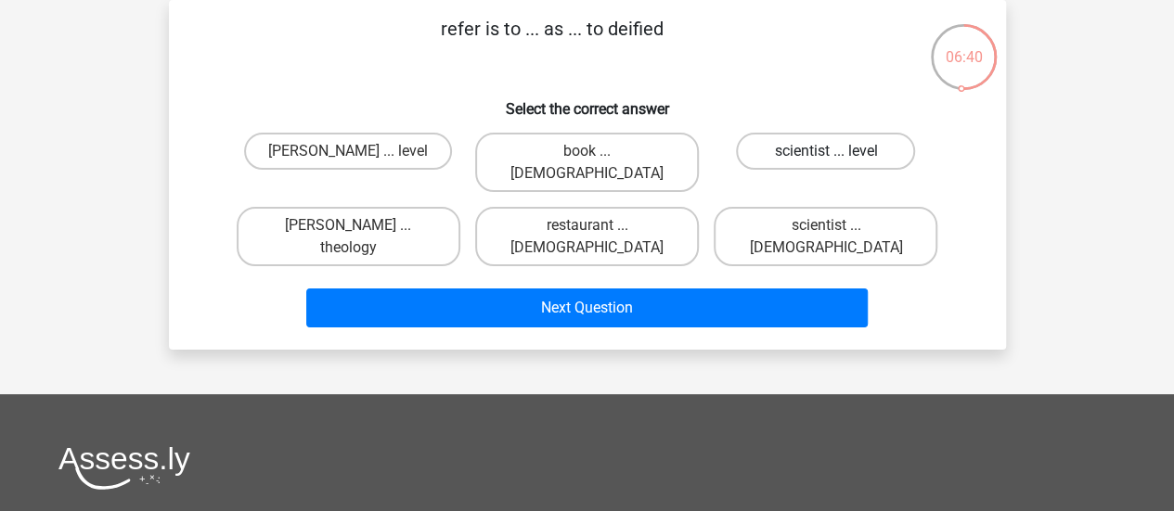
click at [794, 151] on label "scientist ... level" at bounding box center [825, 151] width 179 height 37
click at [826, 151] on input "scientist ... level" at bounding box center [832, 157] width 12 height 12
radio input "true"
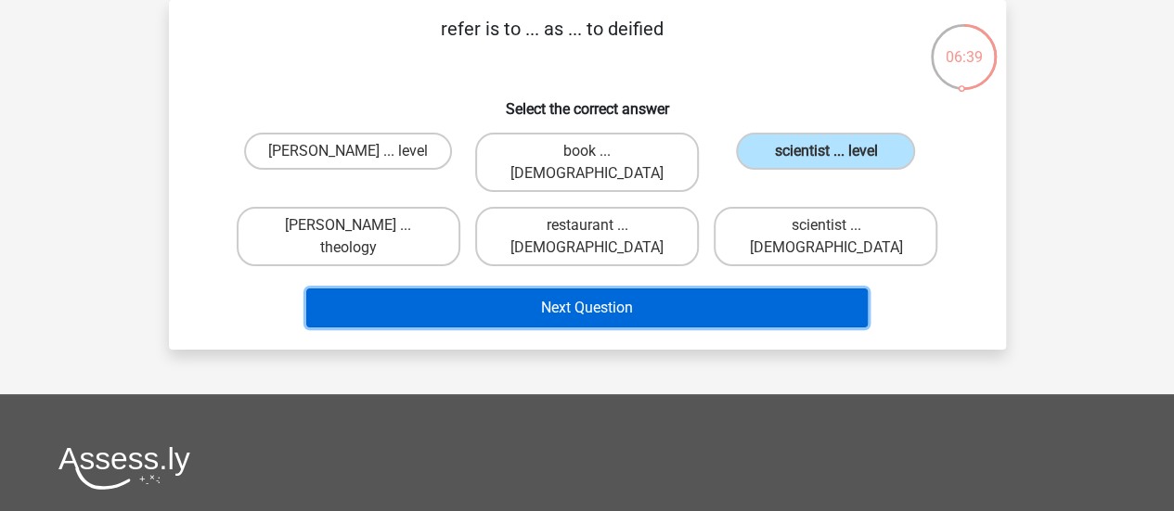
click at [706, 289] on button "Next Question" at bounding box center [586, 308] width 561 height 39
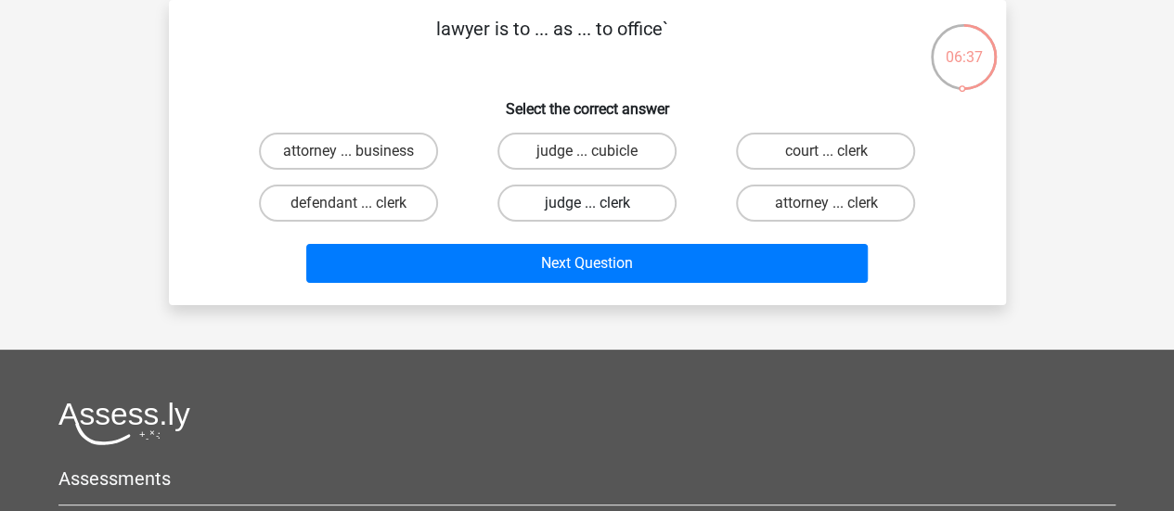
click at [622, 188] on label "judge ... clerk" at bounding box center [586, 203] width 179 height 37
click at [598, 203] on input "judge ... clerk" at bounding box center [592, 209] width 12 height 12
radio input "true"
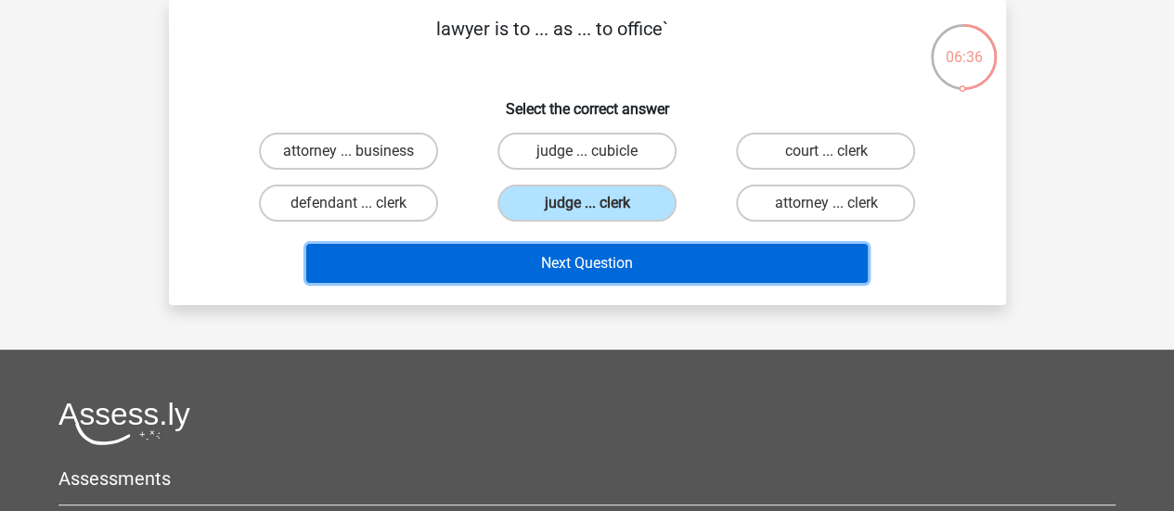
click at [612, 266] on button "Next Question" at bounding box center [586, 263] width 561 height 39
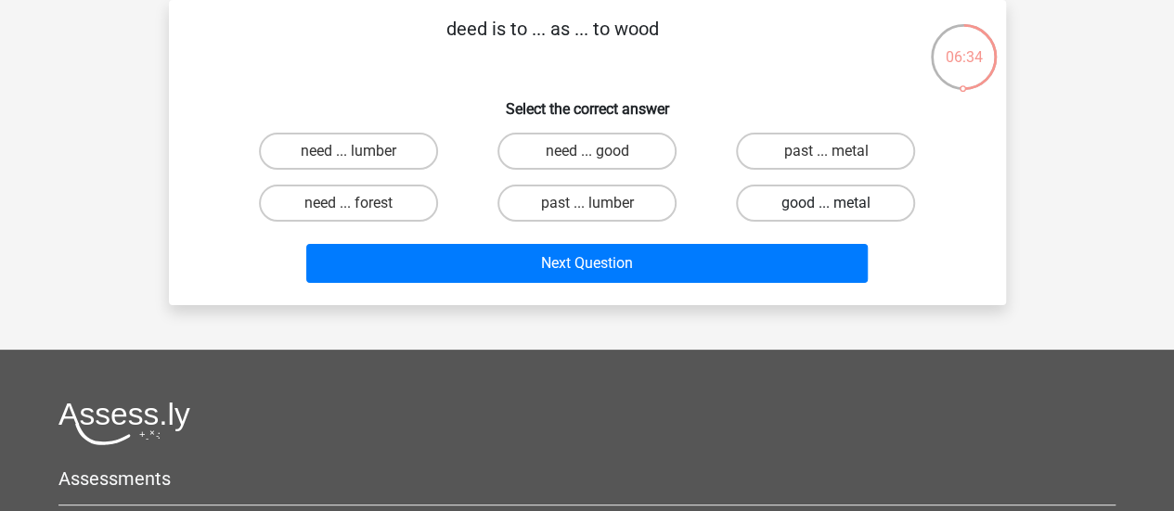
click at [798, 205] on label "good ... metal" at bounding box center [825, 203] width 179 height 37
click at [826, 205] on input "good ... metal" at bounding box center [832, 209] width 12 height 12
radio input "true"
click at [677, 290] on div "deed is to ... as ... to wood Select the correct answer need ... lumber need ..…" at bounding box center [587, 152] width 837 height 305
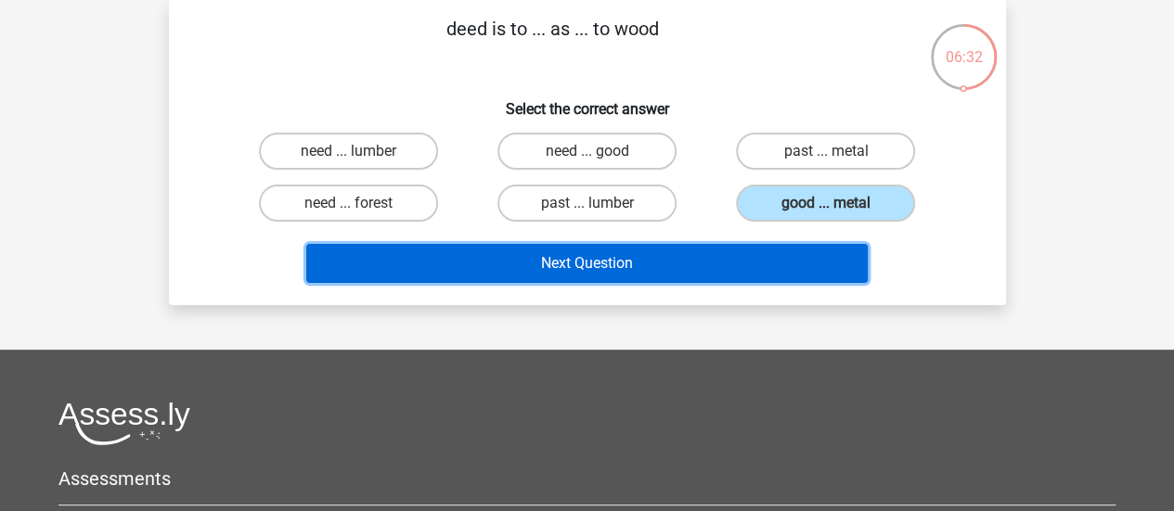
click at [694, 252] on button "Next Question" at bounding box center [586, 263] width 561 height 39
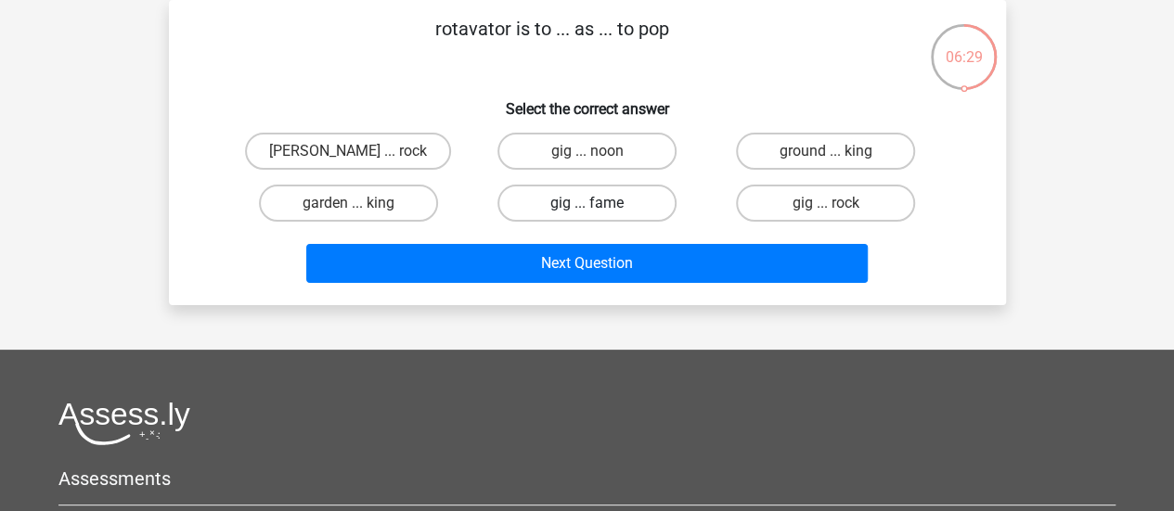
drag, startPoint x: 633, startPoint y: 205, endPoint x: 620, endPoint y: 204, distance: 13.0
click at [620, 204] on label "gig ... fame" at bounding box center [586, 203] width 179 height 37
click at [598, 204] on input "gig ... fame" at bounding box center [592, 209] width 12 height 12
radio input "true"
click at [620, 204] on label "gig ... fame" at bounding box center [586, 203] width 179 height 37
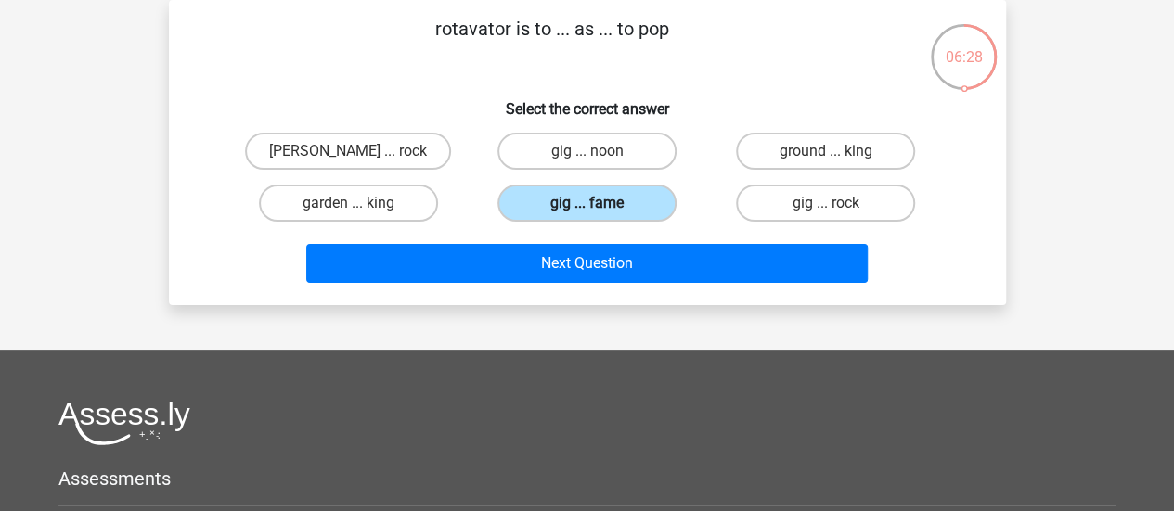
click at [598, 204] on input "gig ... fame" at bounding box center [592, 209] width 12 height 12
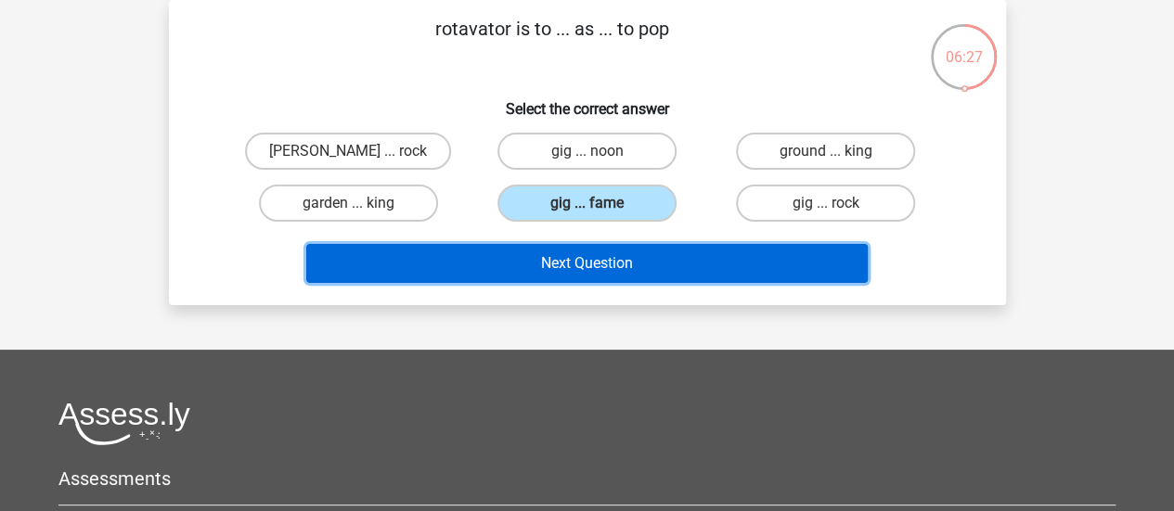
click at [611, 253] on button "Next Question" at bounding box center [586, 263] width 561 height 39
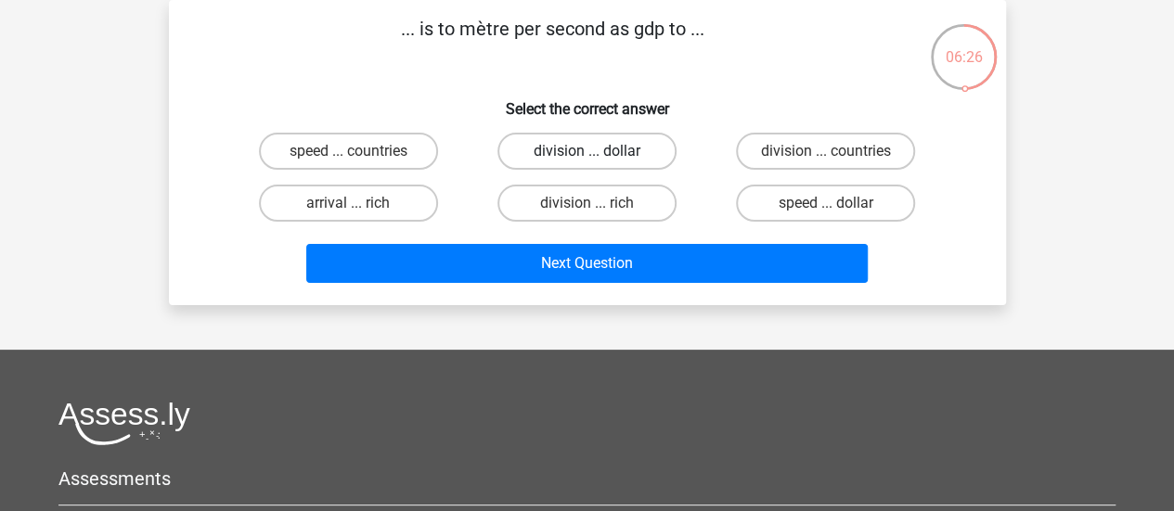
click at [617, 155] on label "division ... dollar" at bounding box center [586, 151] width 179 height 37
click at [598, 155] on input "division ... dollar" at bounding box center [592, 157] width 12 height 12
radio input "true"
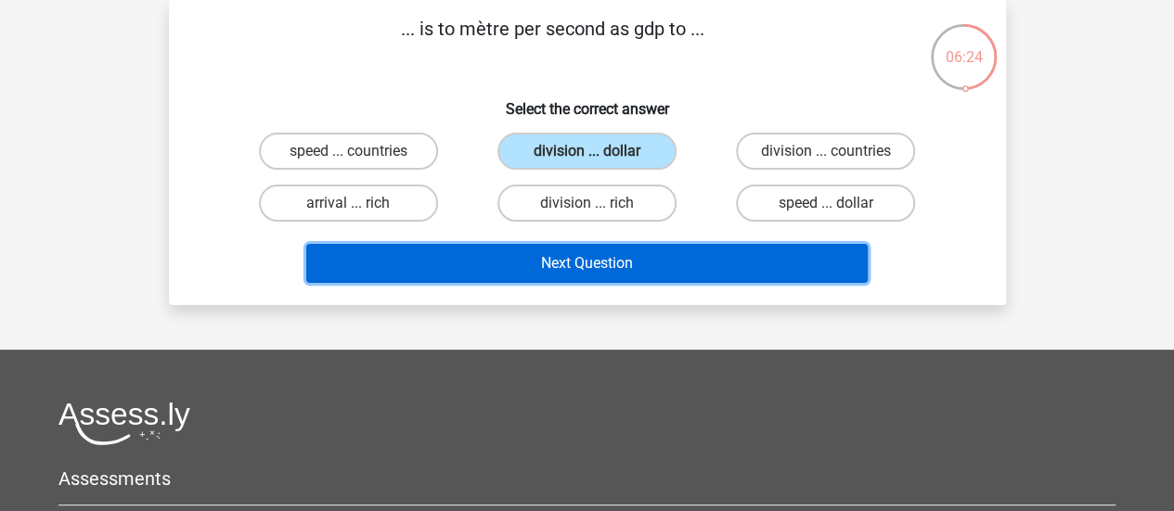
click at [612, 269] on button "Next Question" at bounding box center [586, 263] width 561 height 39
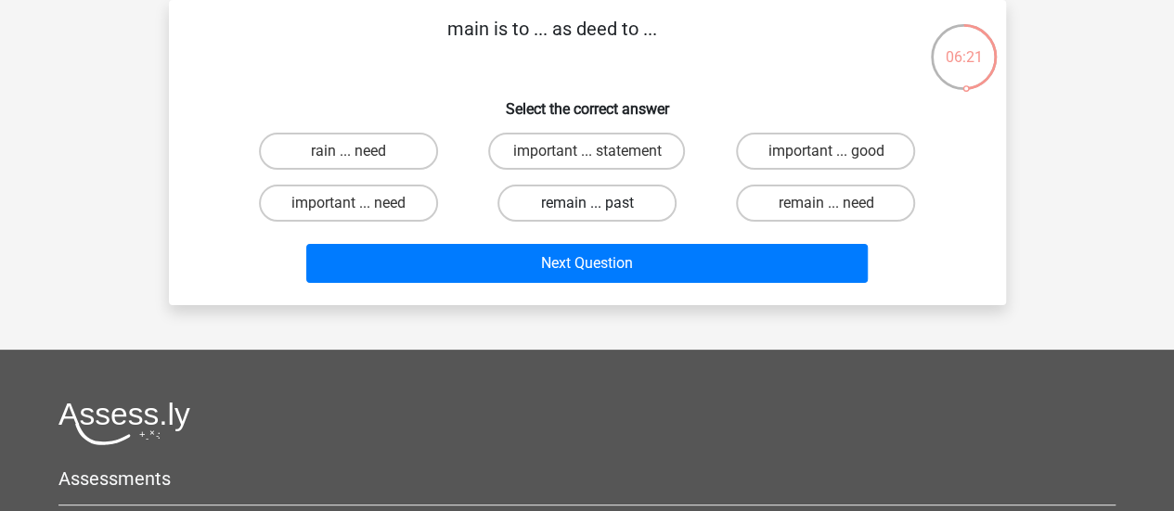
click at [621, 195] on label "remain ... past" at bounding box center [586, 203] width 179 height 37
click at [598, 203] on input "remain ... past" at bounding box center [592, 209] width 12 height 12
radio input "true"
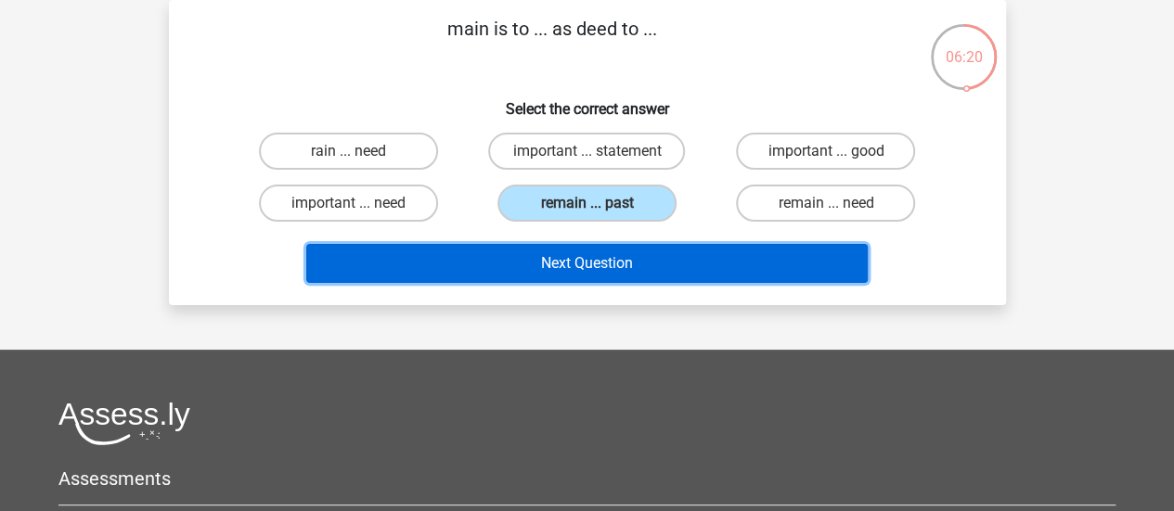
click at [612, 261] on button "Next Question" at bounding box center [586, 263] width 561 height 39
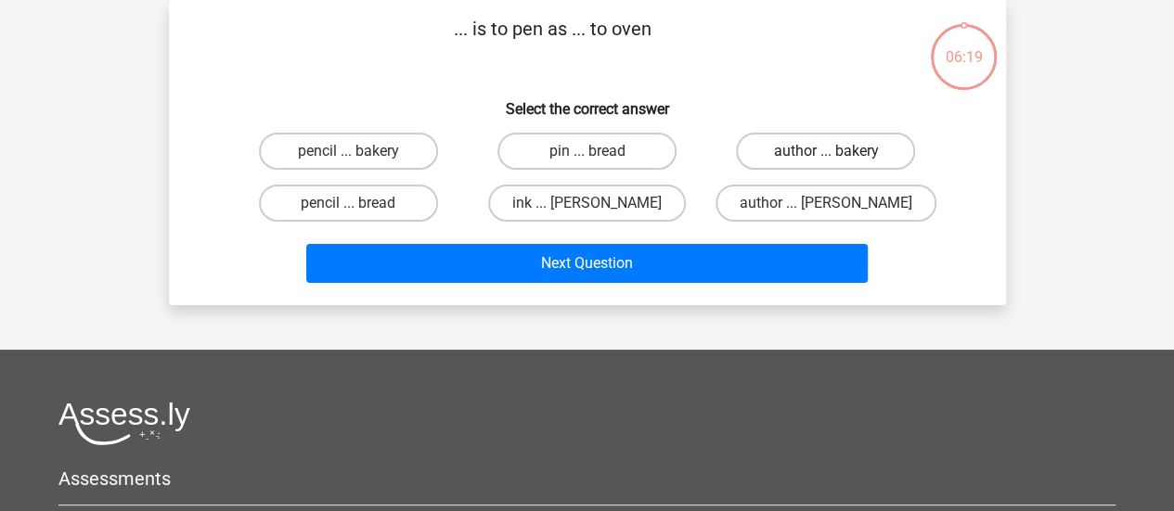
click at [805, 142] on label "author ... bakery" at bounding box center [825, 151] width 179 height 37
click at [826, 151] on input "author ... bakery" at bounding box center [832, 157] width 12 height 12
radio input "true"
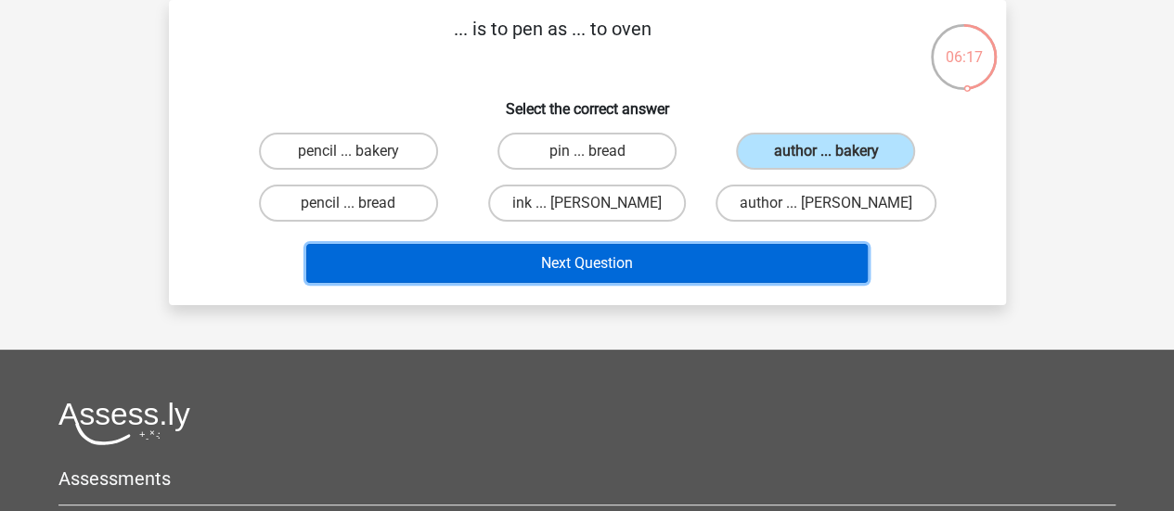
click at [700, 257] on button "Next Question" at bounding box center [586, 263] width 561 height 39
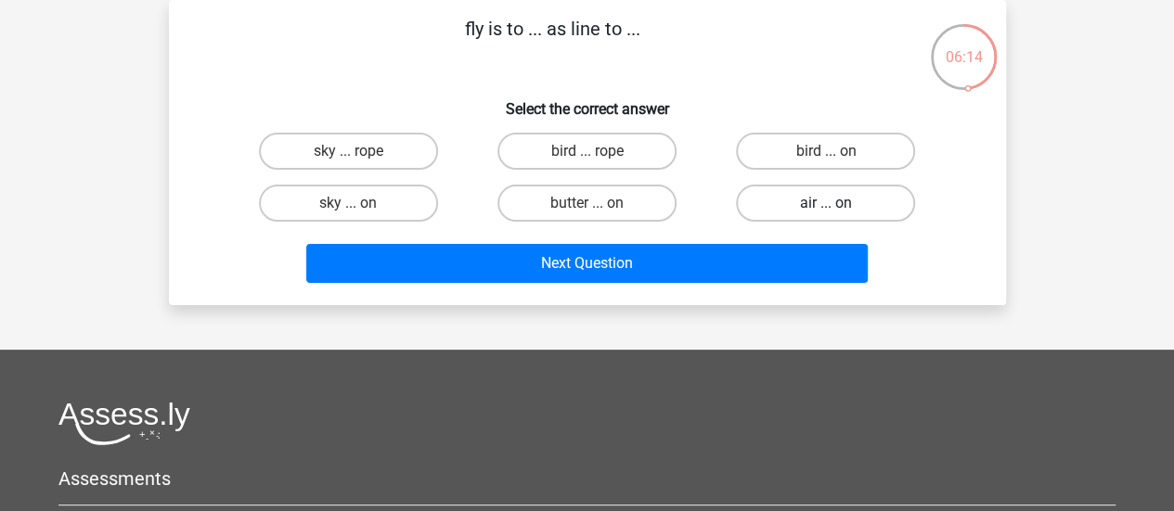
click at [778, 200] on label "air ... on" at bounding box center [825, 203] width 179 height 37
click at [826, 203] on input "air ... on" at bounding box center [832, 209] width 12 height 12
radio input "true"
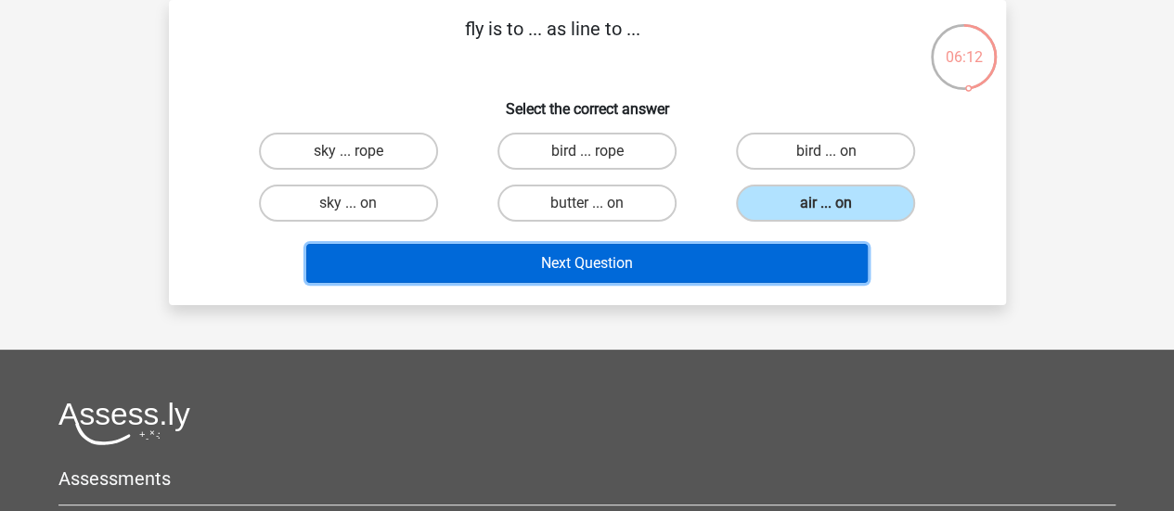
click at [697, 251] on button "Next Question" at bounding box center [586, 263] width 561 height 39
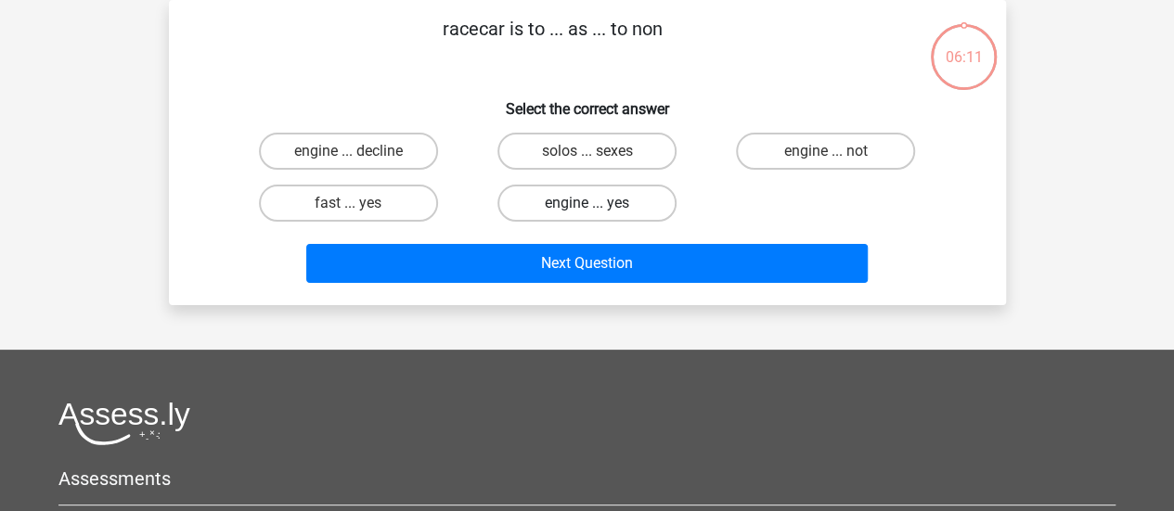
click at [612, 192] on label "engine ... yes" at bounding box center [586, 203] width 179 height 37
click at [598, 203] on input "engine ... yes" at bounding box center [592, 209] width 12 height 12
radio input "true"
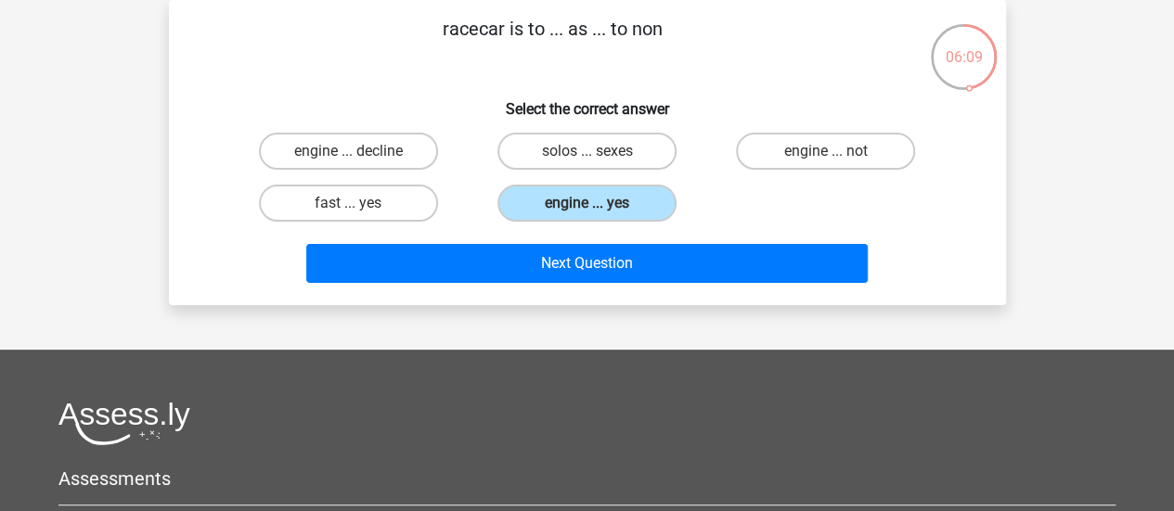
click at [595, 303] on div "racecar is to ... as ... to non Select the correct answer engine ... decline so…" at bounding box center [587, 152] width 837 height 305
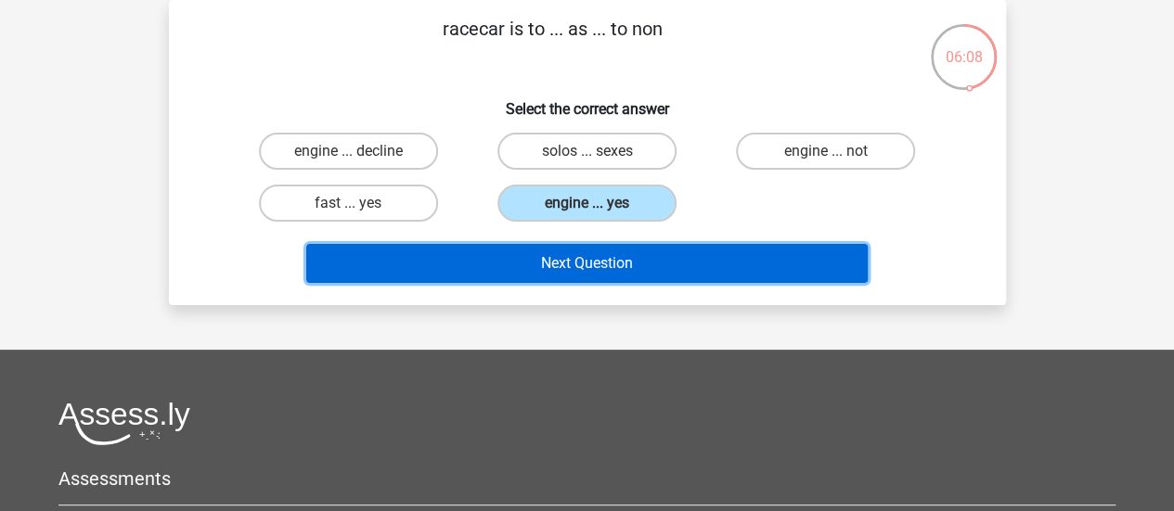
click at [605, 264] on button "Next Question" at bounding box center [586, 263] width 561 height 39
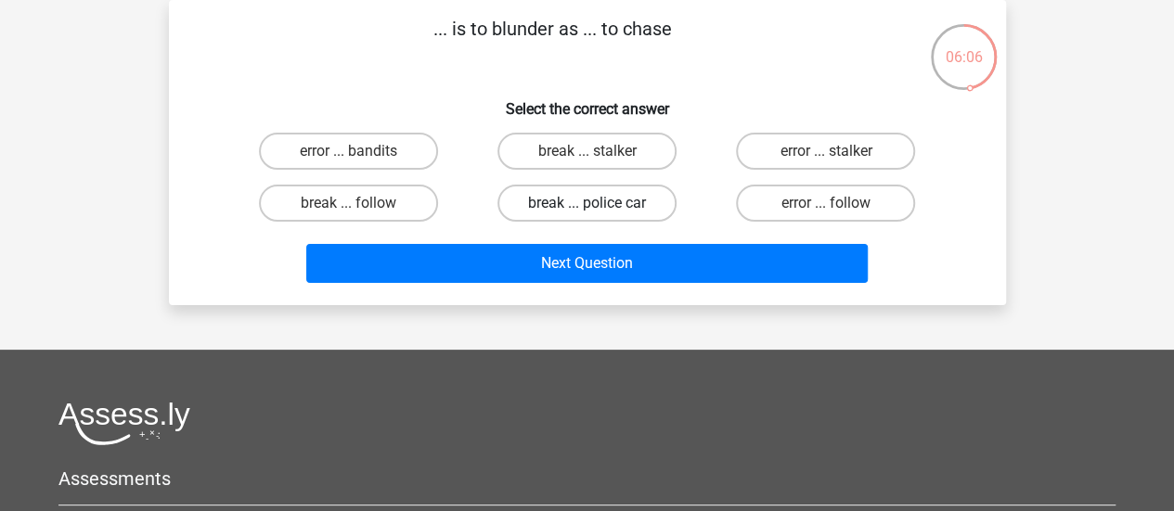
click at [620, 209] on label "break ... police car" at bounding box center [586, 203] width 179 height 37
click at [598, 209] on input "break ... police car" at bounding box center [592, 209] width 12 height 12
radio input "true"
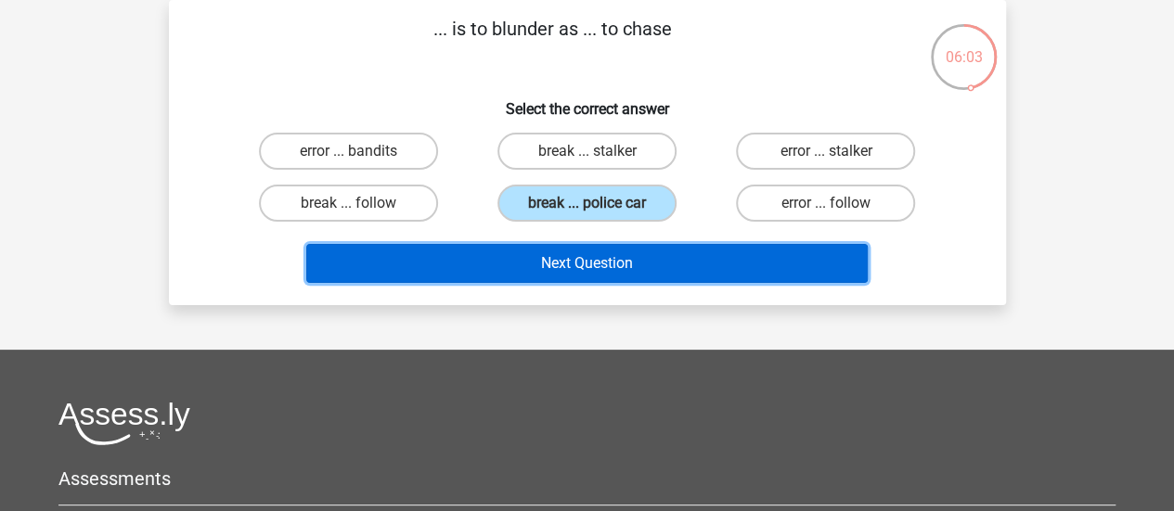
click at [620, 257] on button "Next Question" at bounding box center [586, 263] width 561 height 39
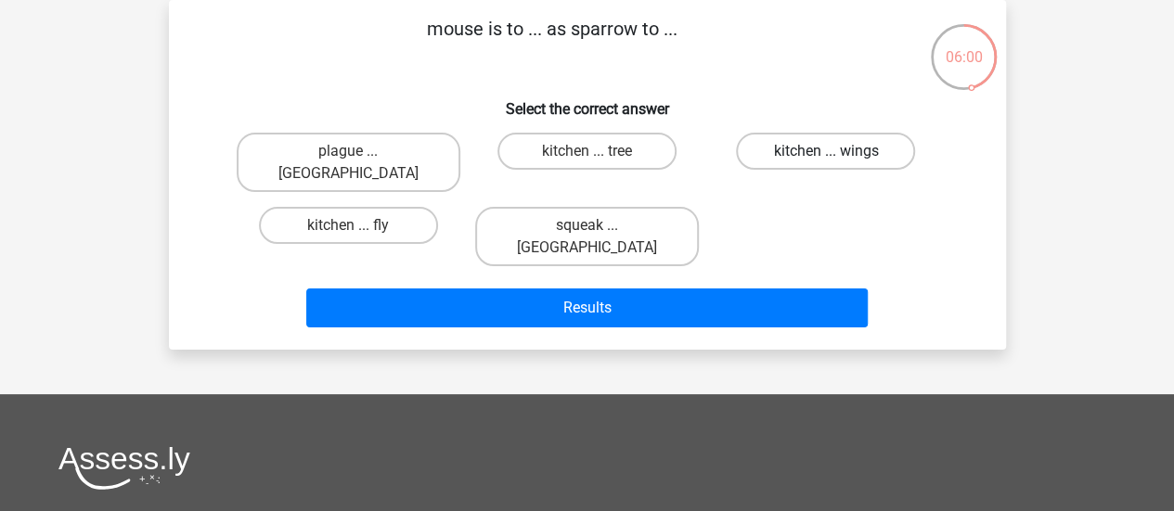
click at [853, 135] on label "kitchen ... wings" at bounding box center [825, 151] width 179 height 37
click at [838, 151] on input "kitchen ... wings" at bounding box center [832, 157] width 12 height 12
radio input "true"
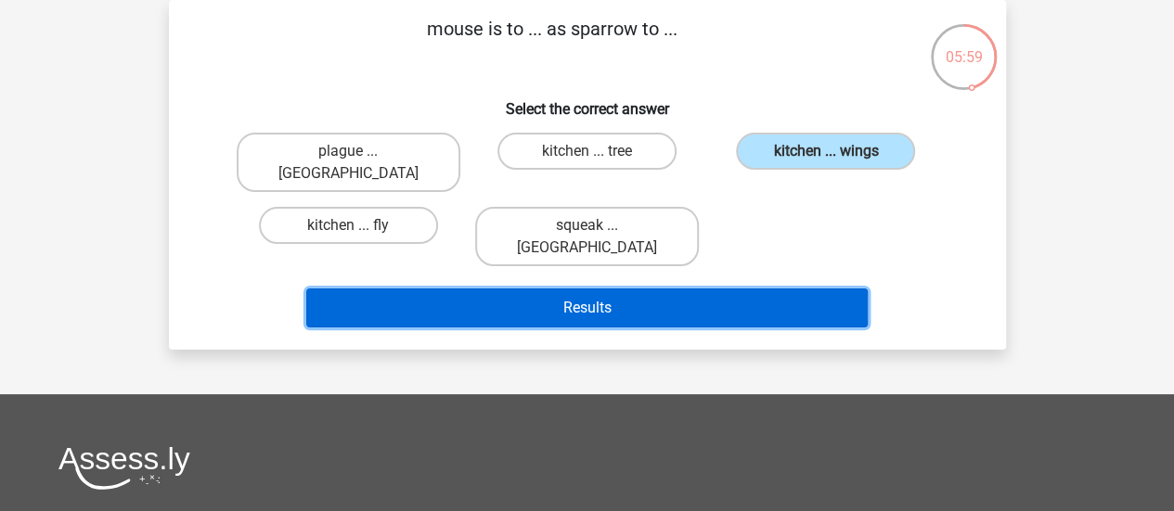
click at [766, 289] on button "Results" at bounding box center [586, 308] width 561 height 39
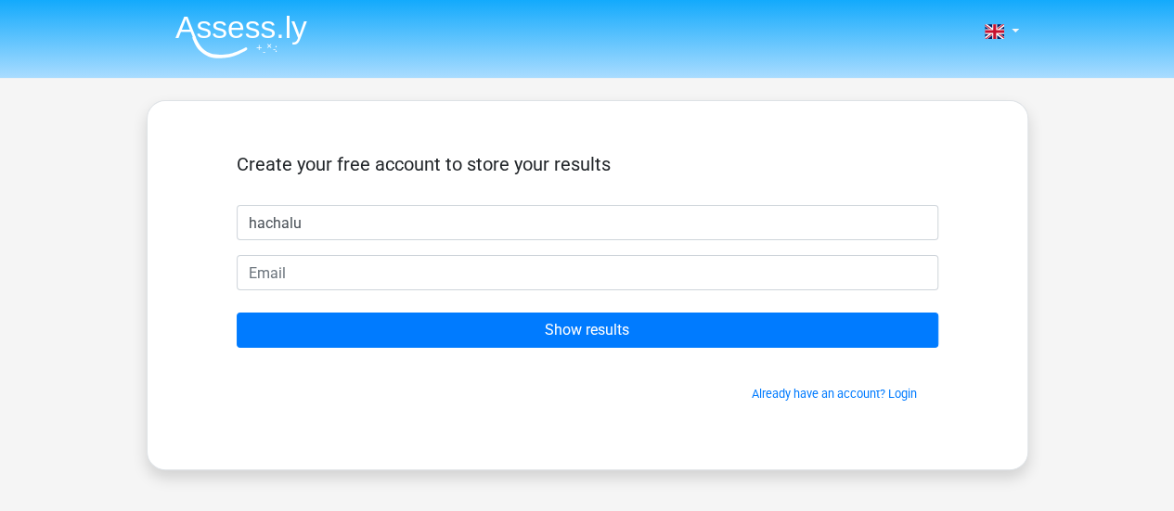
type input "hachalu"
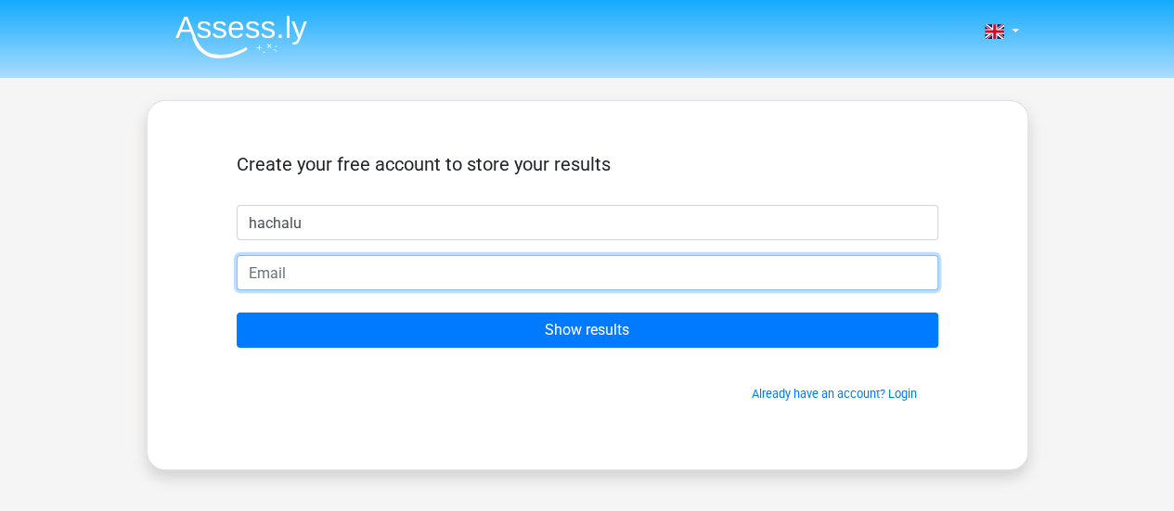
click at [366, 275] on input "email" at bounding box center [587, 272] width 701 height 35
click at [301, 268] on input "ABI" at bounding box center [587, 272] width 701 height 35
type input "A"
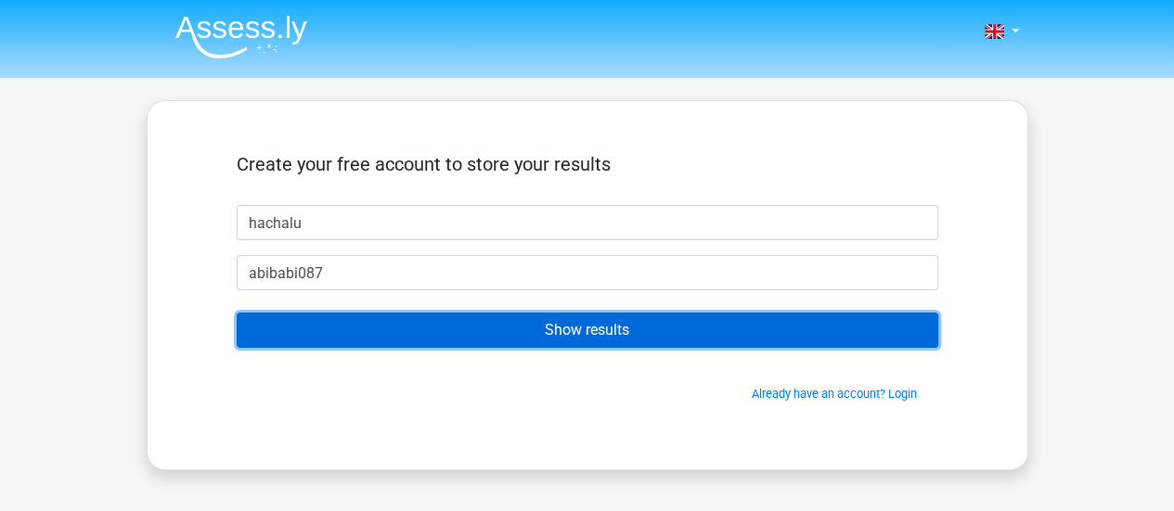
click at [508, 331] on input "Show results" at bounding box center [587, 330] width 701 height 35
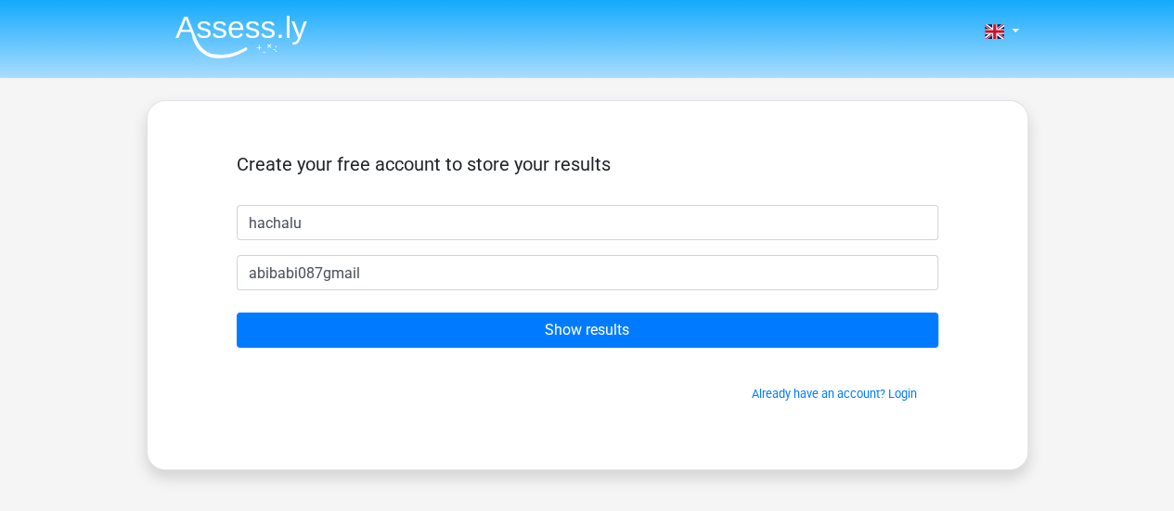
click at [659, 309] on form "Create your free account to store your results hachalu abibabi087gmail Show res…" at bounding box center [587, 278] width 701 height 250
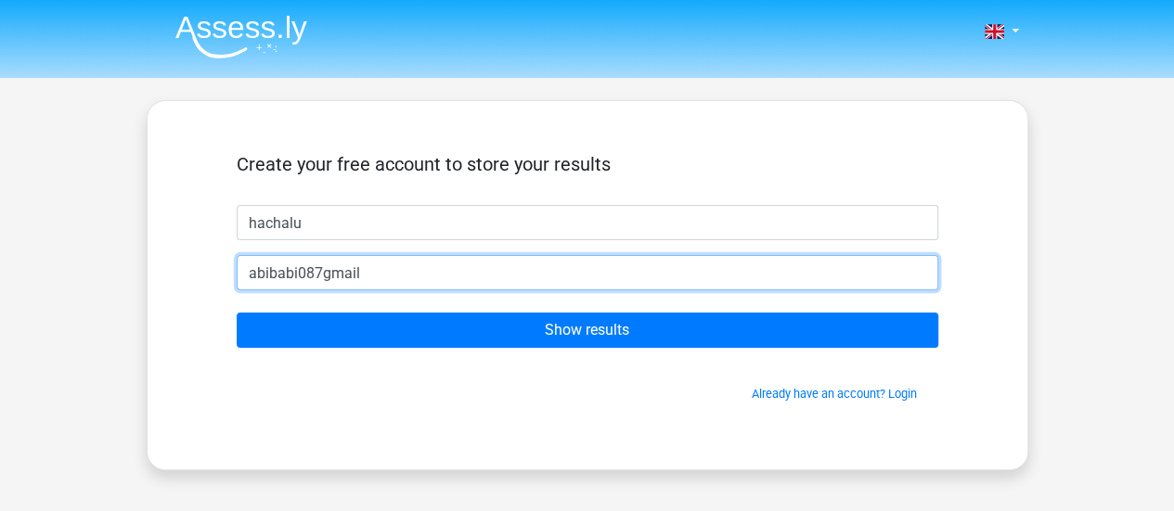
click at [379, 276] on input "abibabi087gmail" at bounding box center [587, 272] width 701 height 35
type input "abibabi087gmail"
